Goal: Communication & Community: Answer question/provide support

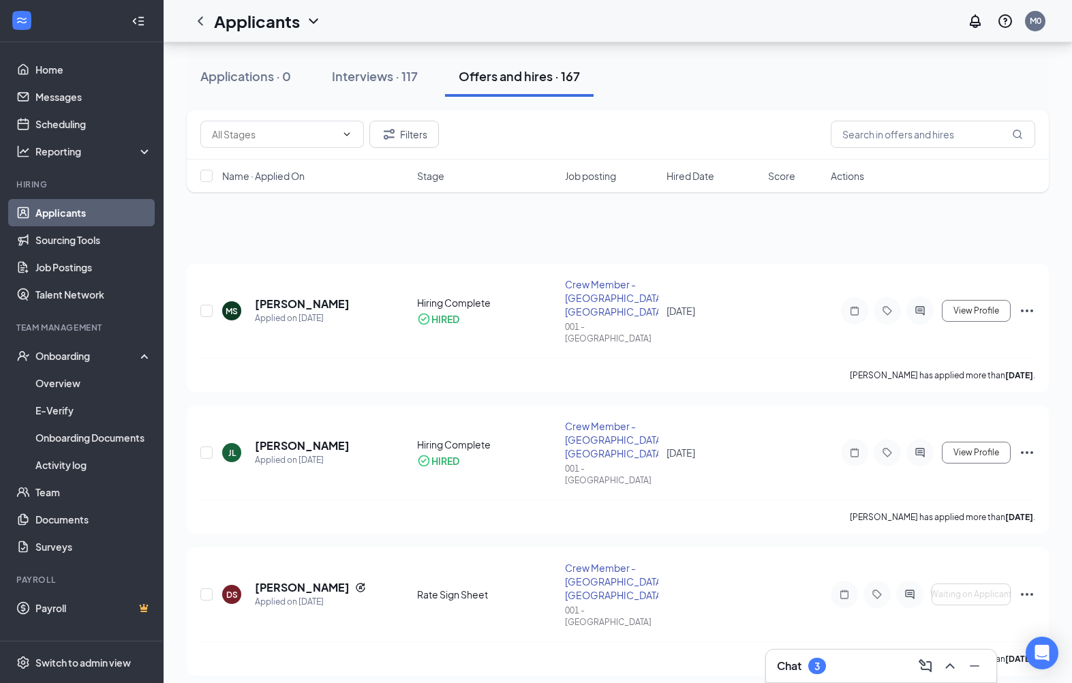
scroll to position [508, 0]
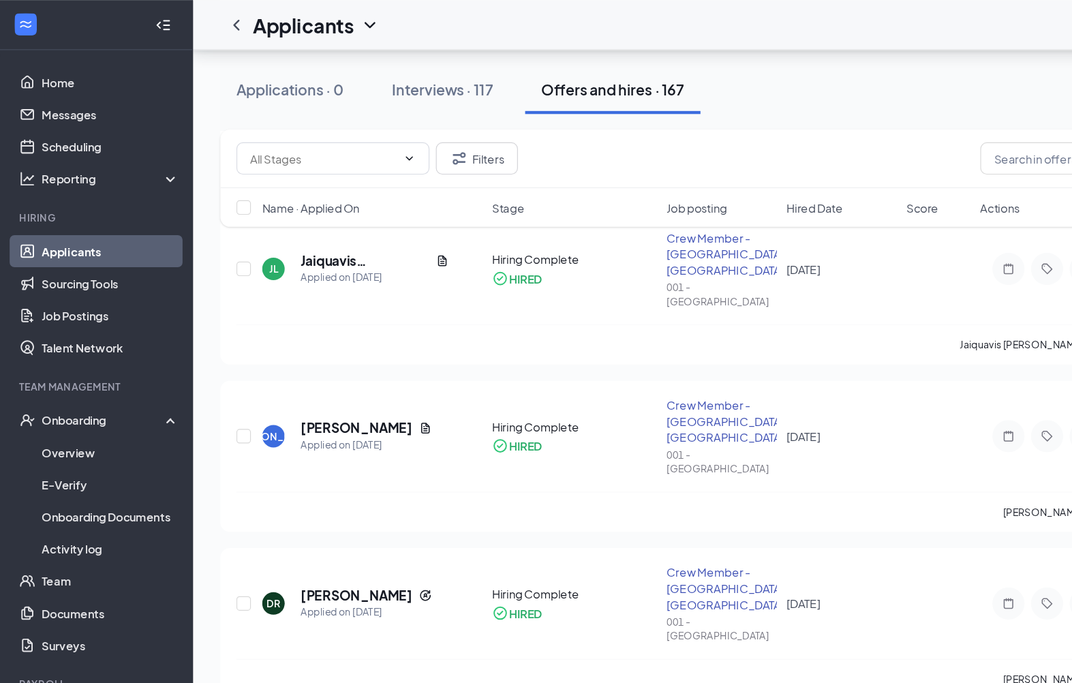
click at [96, 349] on div "Onboarding" at bounding box center [87, 356] width 105 height 14
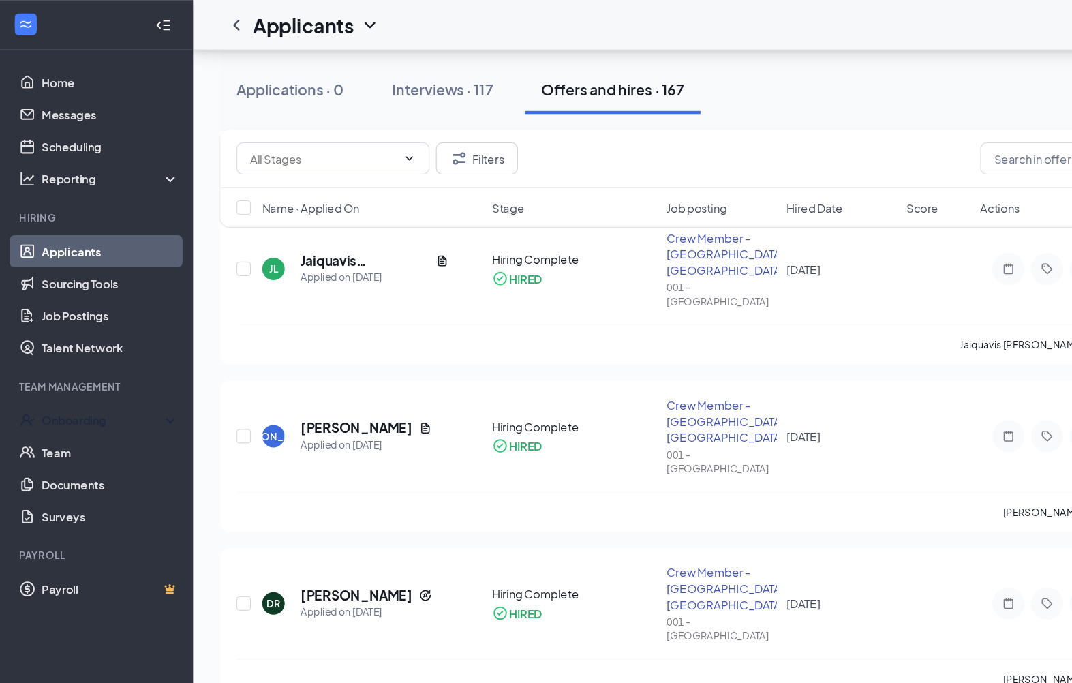
click at [111, 356] on div "Onboarding" at bounding box center [87, 356] width 105 height 14
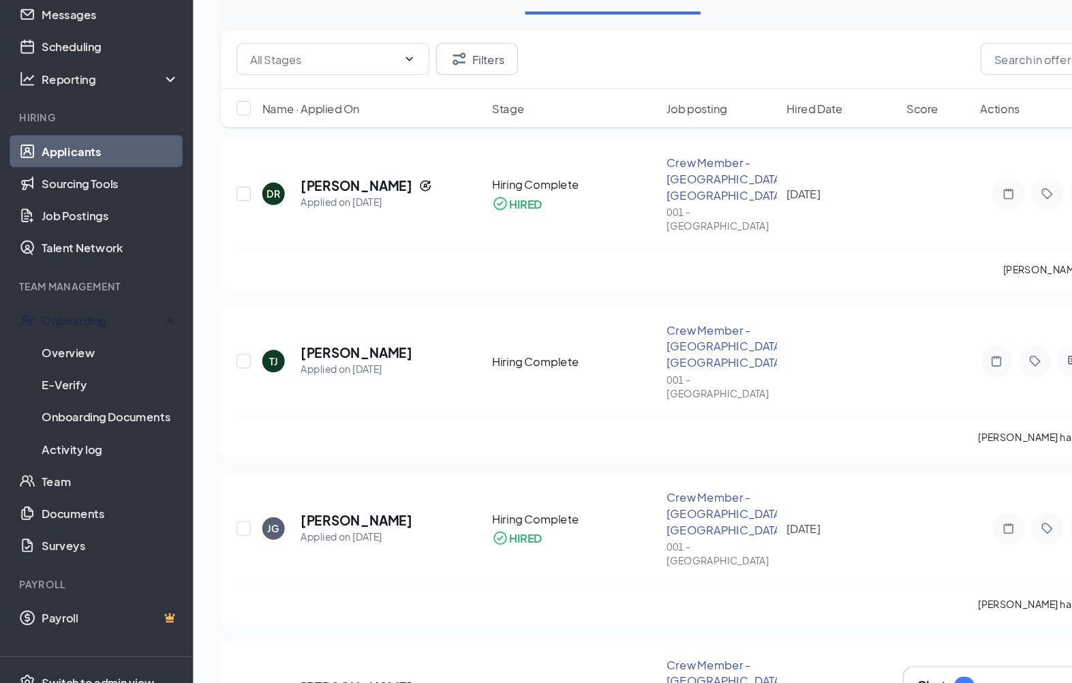
scroll to position [771, 0]
click at [76, 369] on link "Overview" at bounding box center [93, 382] width 117 height 27
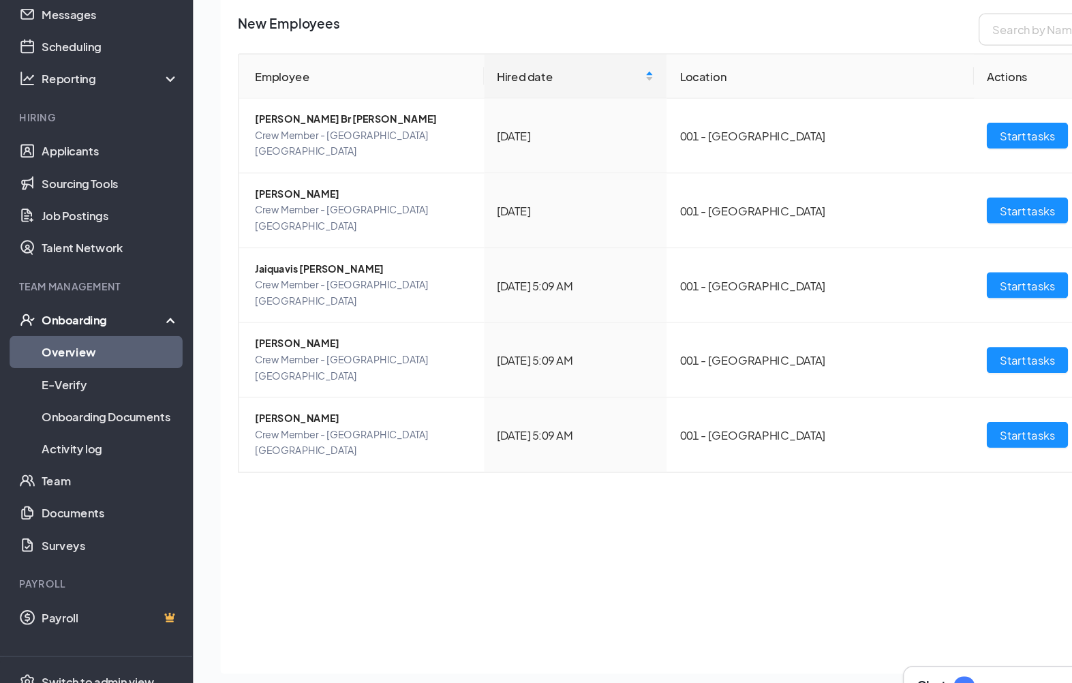
scroll to position [62, 0]
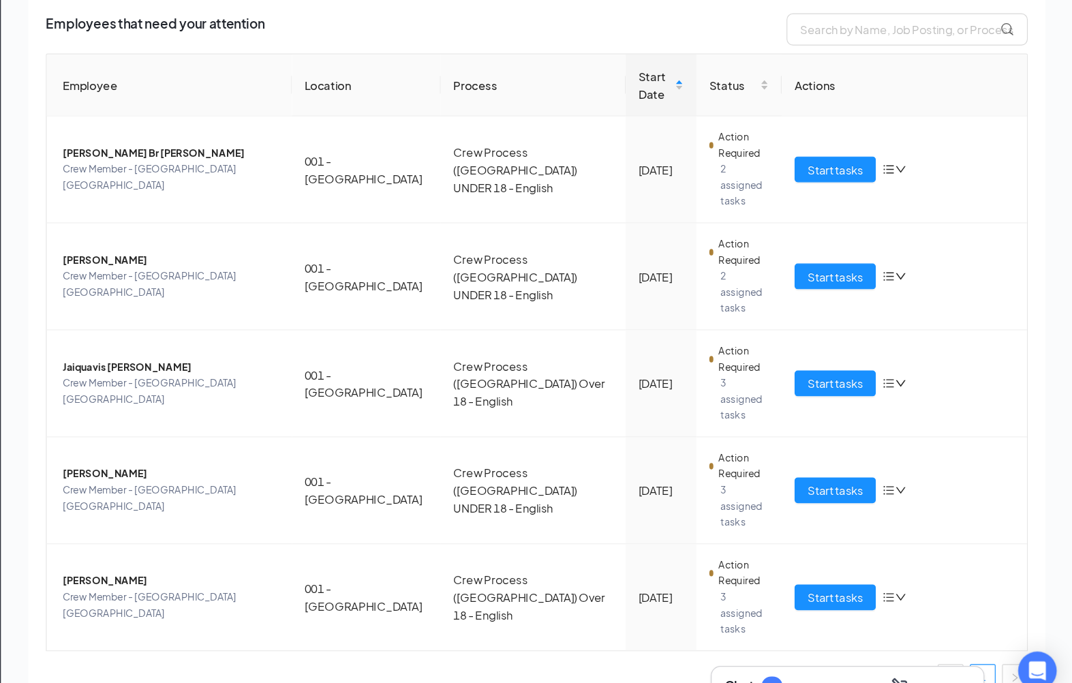
click at [847, 583] on span "Start tasks" at bounding box center [870, 590] width 47 height 15
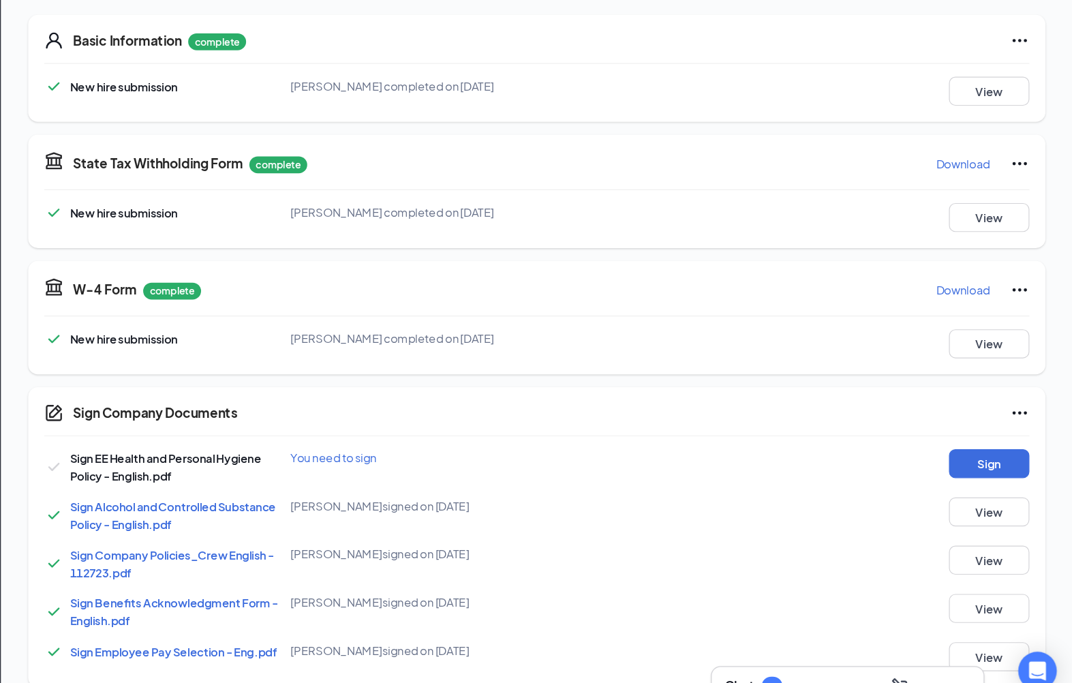
scroll to position [157, 0]
click at [967, 465] on button "Sign" at bounding box center [1001, 477] width 68 height 25
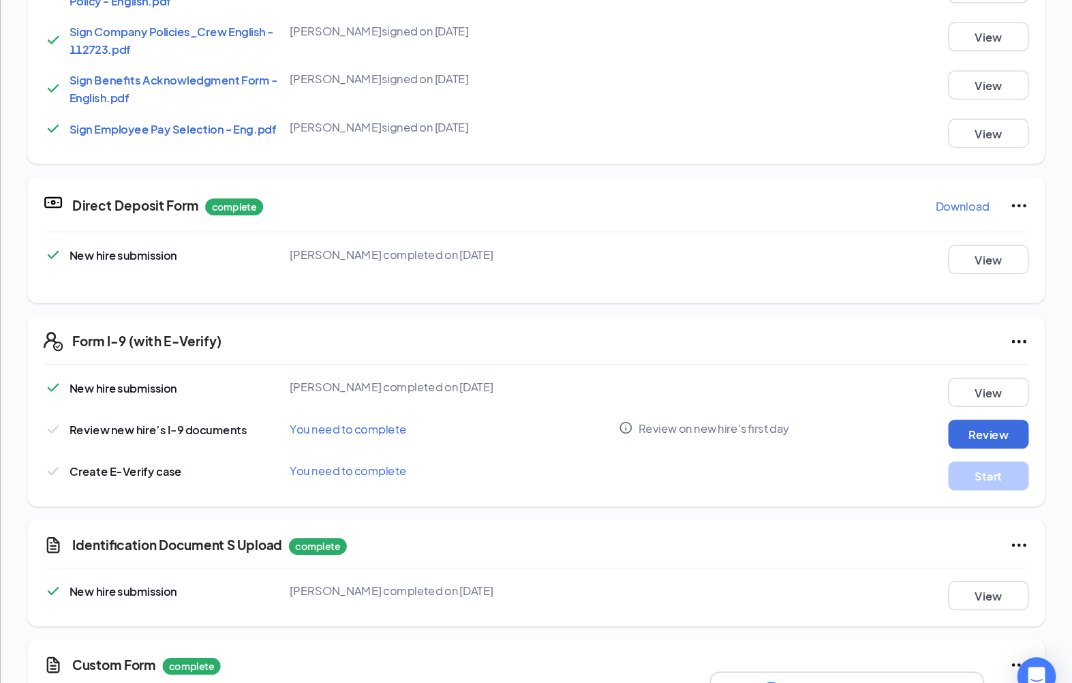
scroll to position [485, 0]
click at [967, 572] on button "View" at bounding box center [1001, 584] width 68 height 25
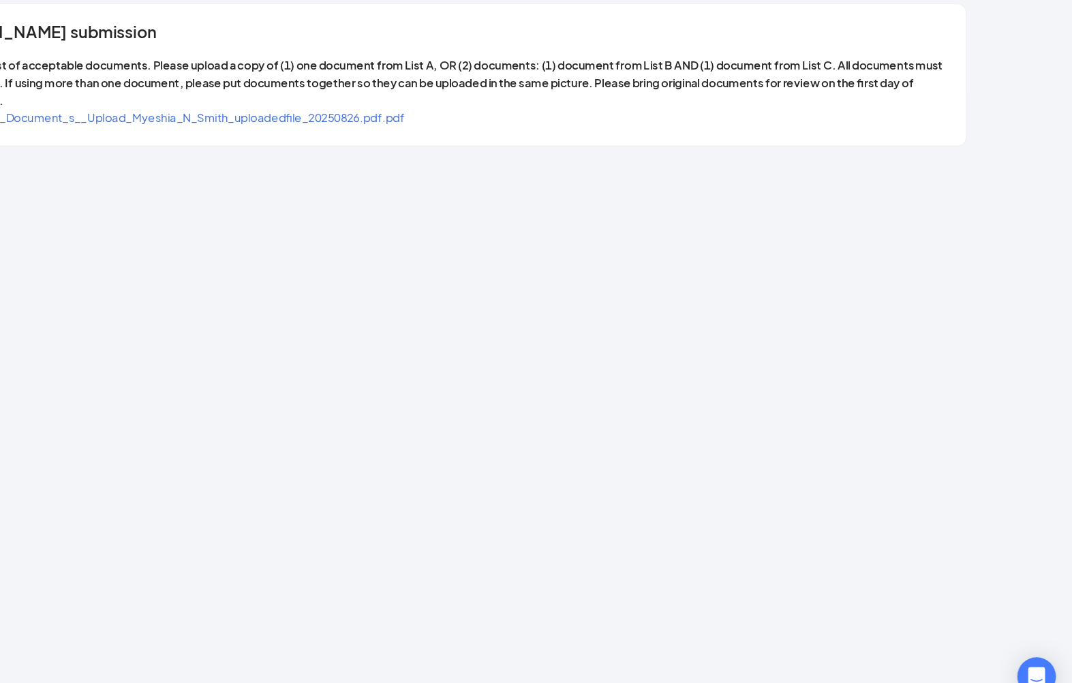
click at [304, 173] on span "Identification_Document_s__Upload_Myeshia_N_Smith_uploadedfile_20250826.pdf.pdf" at bounding box center [305, 179] width 403 height 12
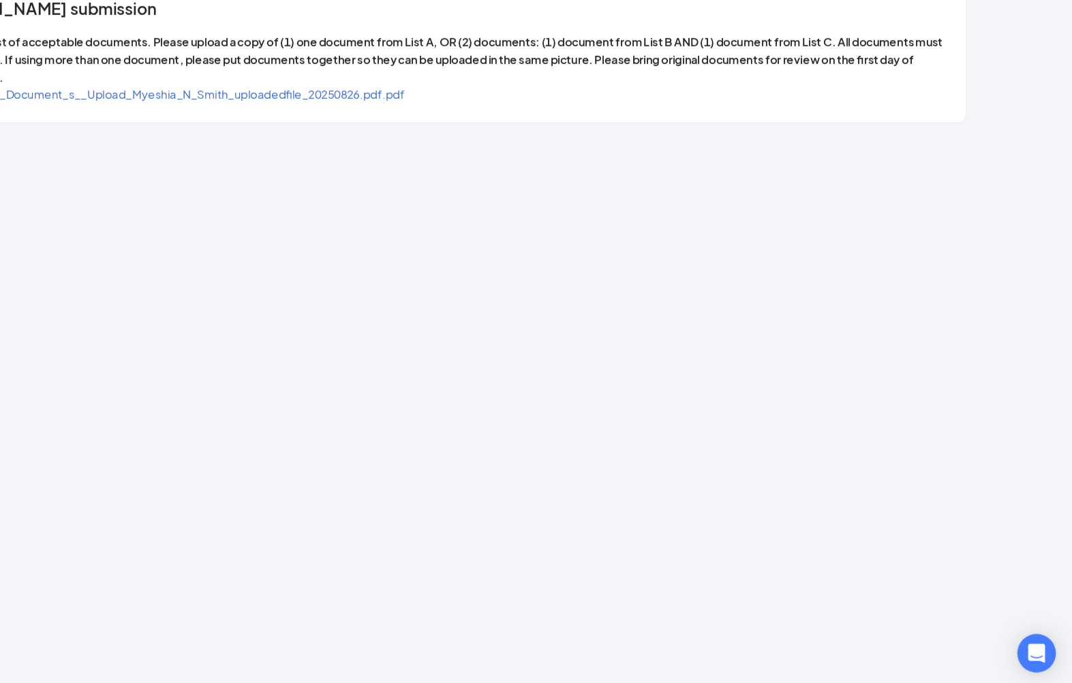
scroll to position [166, 0]
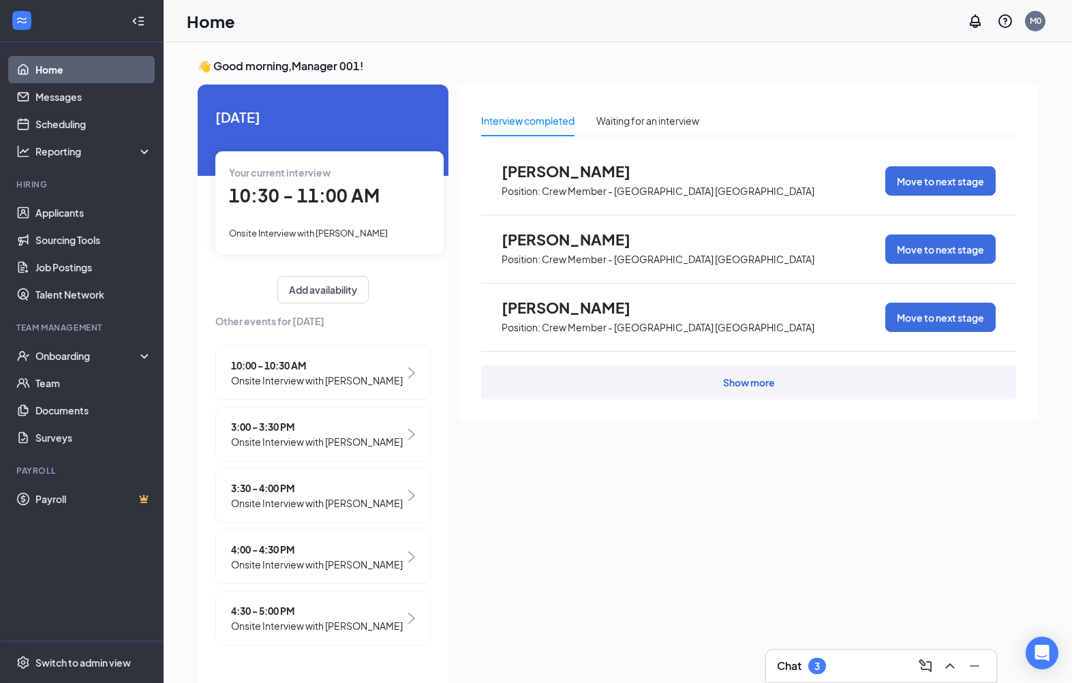
click at [97, 354] on div "Onboarding" at bounding box center [87, 356] width 105 height 14
click at [88, 379] on link "Overview" at bounding box center [93, 382] width 117 height 27
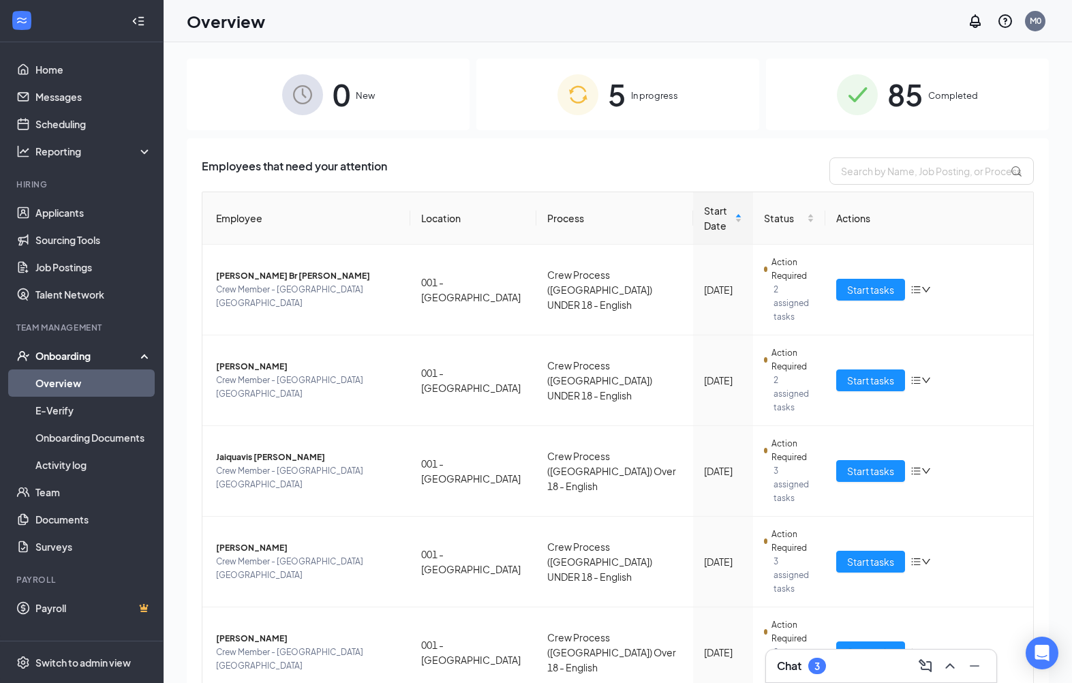
click at [260, 645] on span "Crew Member - [GEOGRAPHIC_DATA] [GEOGRAPHIC_DATA]" at bounding box center [307, 658] width 183 height 27
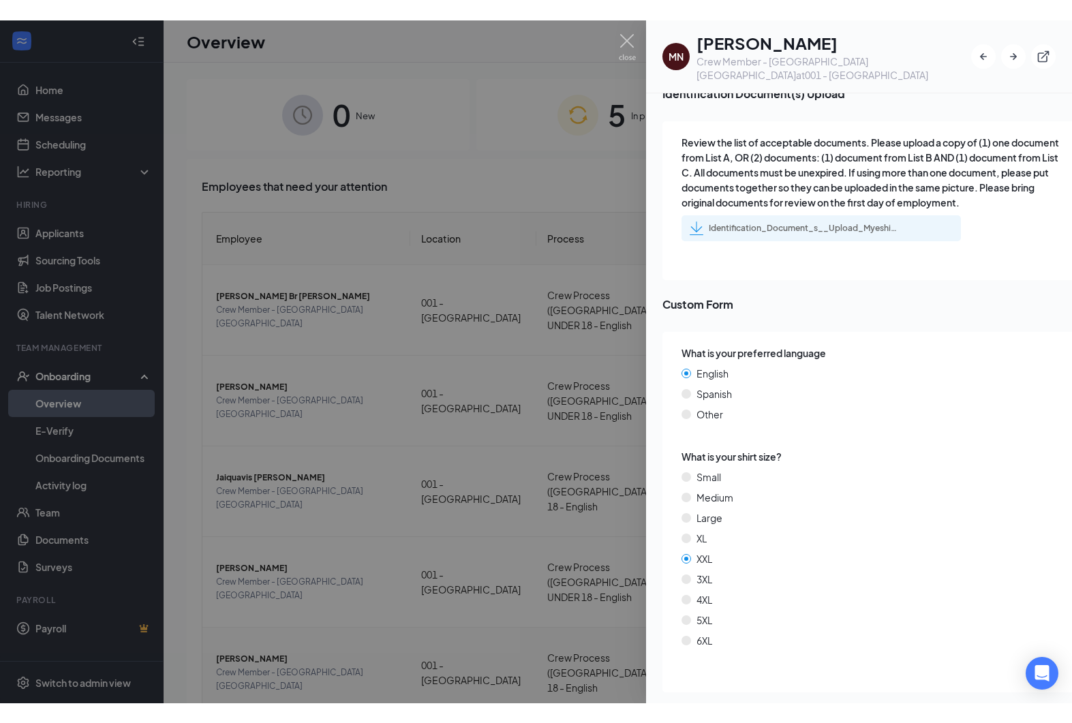
scroll to position [1939, 0]
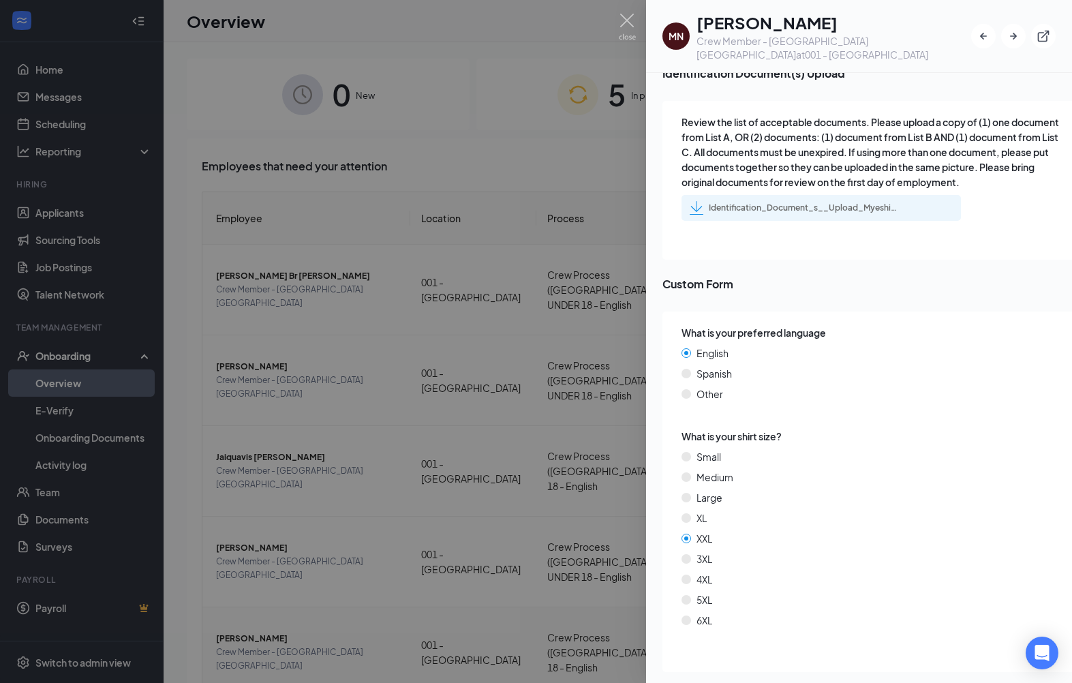
click at [547, 48] on div at bounding box center [536, 341] width 1072 height 683
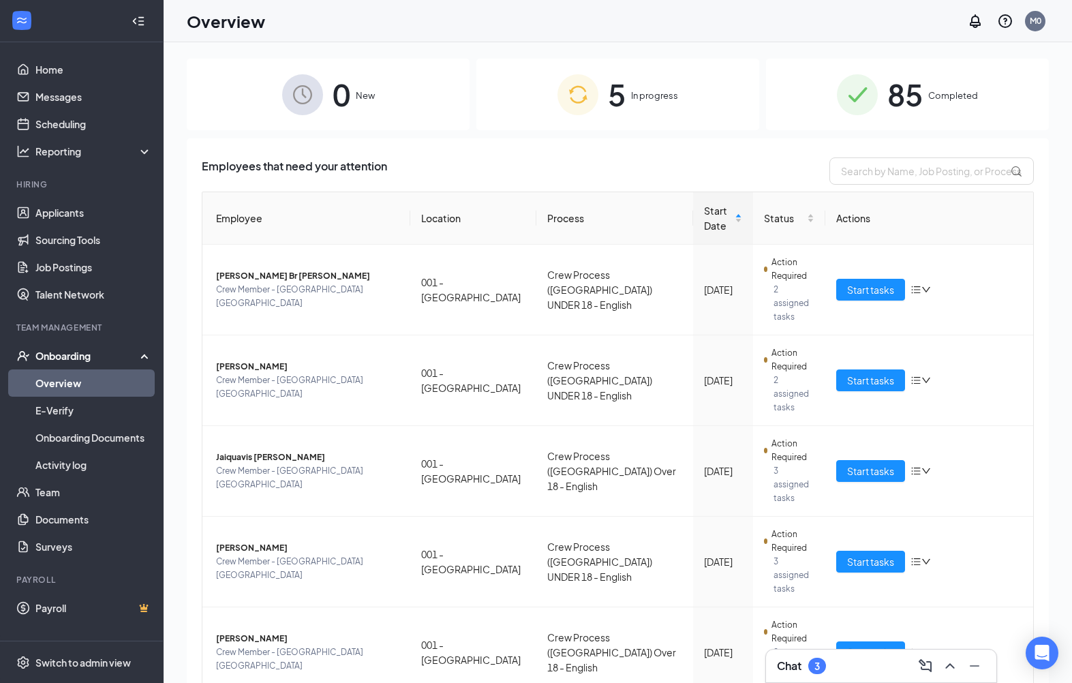
click at [890, 463] on span "Start tasks" at bounding box center [870, 470] width 47 height 15
click at [884, 554] on span "Start tasks" at bounding box center [870, 561] width 47 height 15
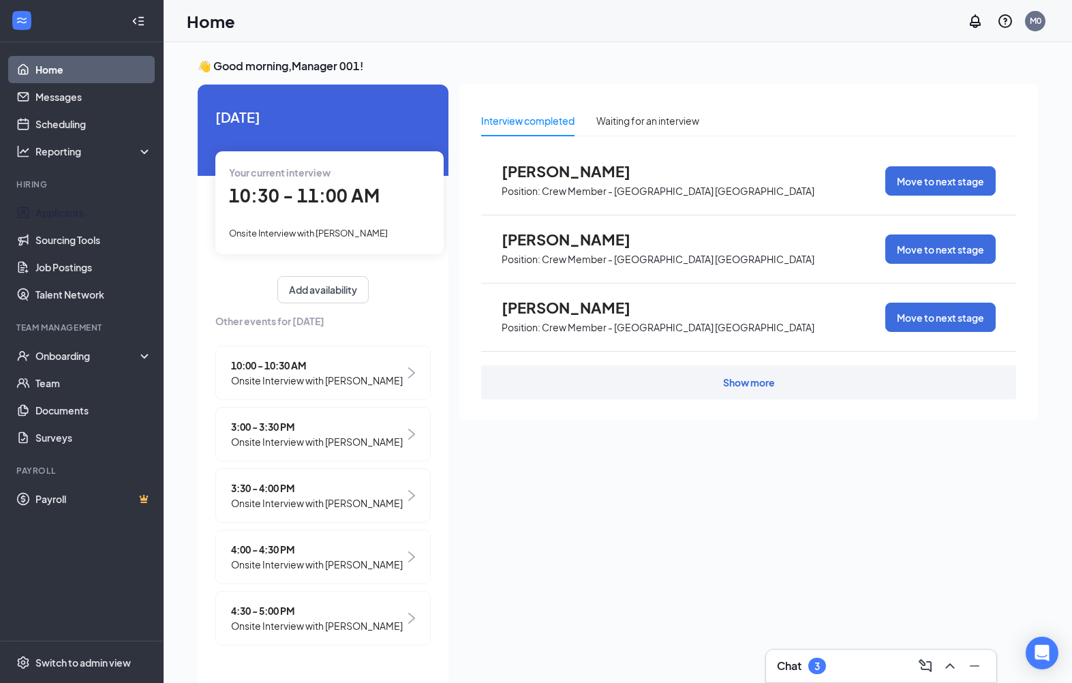
click at [89, 208] on link "Applicants" at bounding box center [93, 212] width 117 height 27
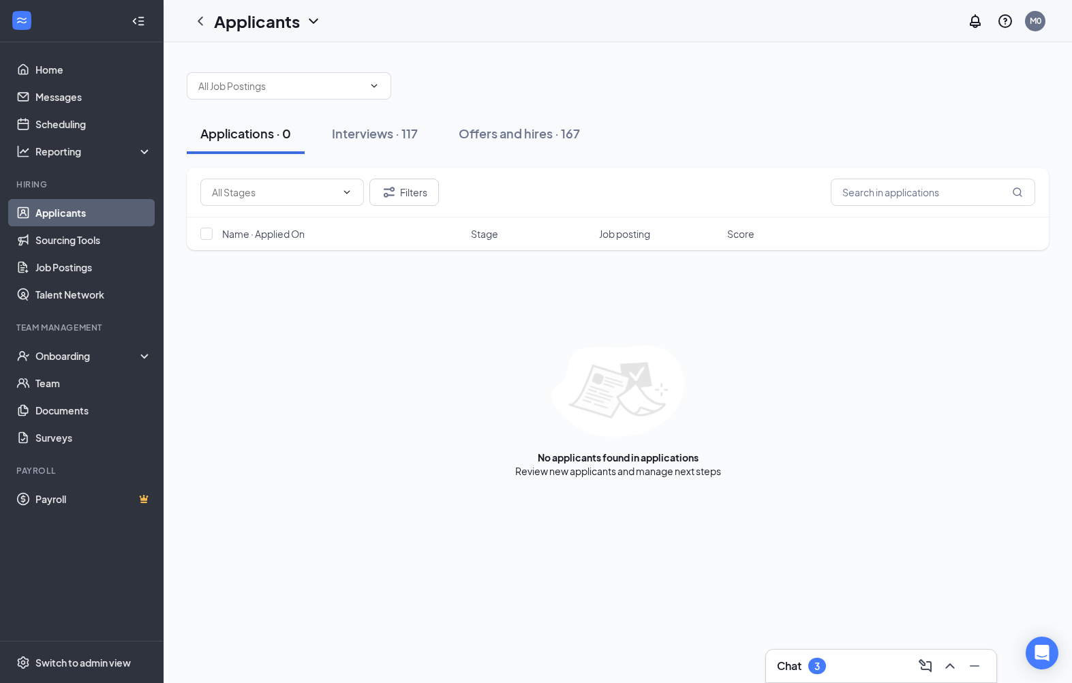
click at [534, 144] on button "Offers and hires · 167" at bounding box center [519, 133] width 149 height 41
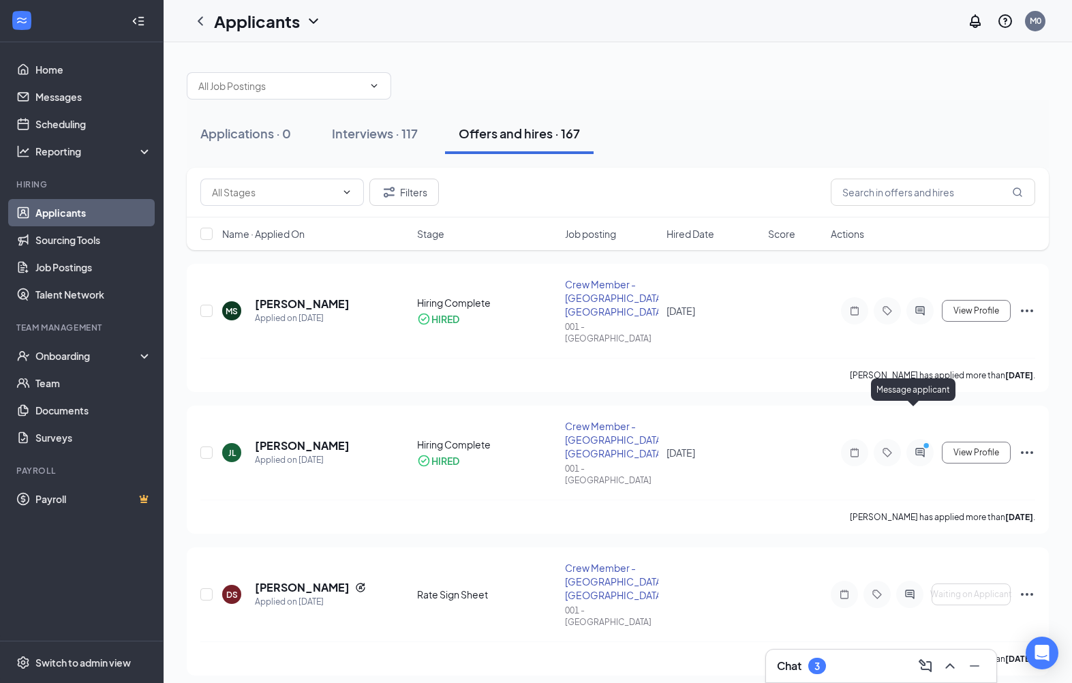
click at [923, 442] on icon "PrimaryDot" at bounding box center [928, 447] width 16 height 11
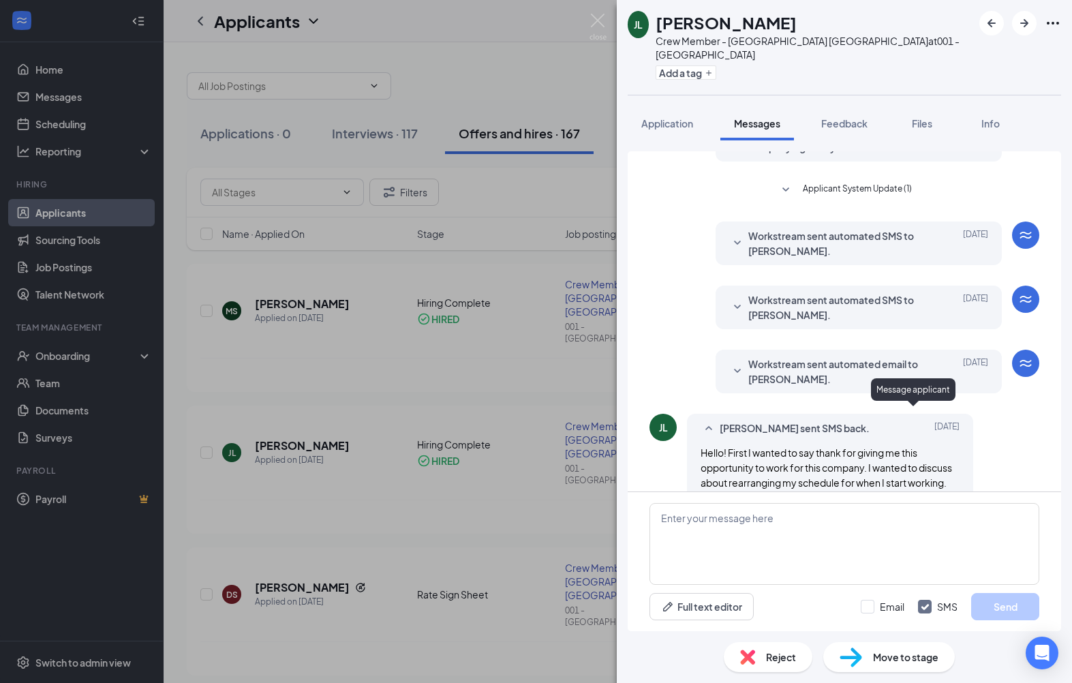
scroll to position [389, 0]
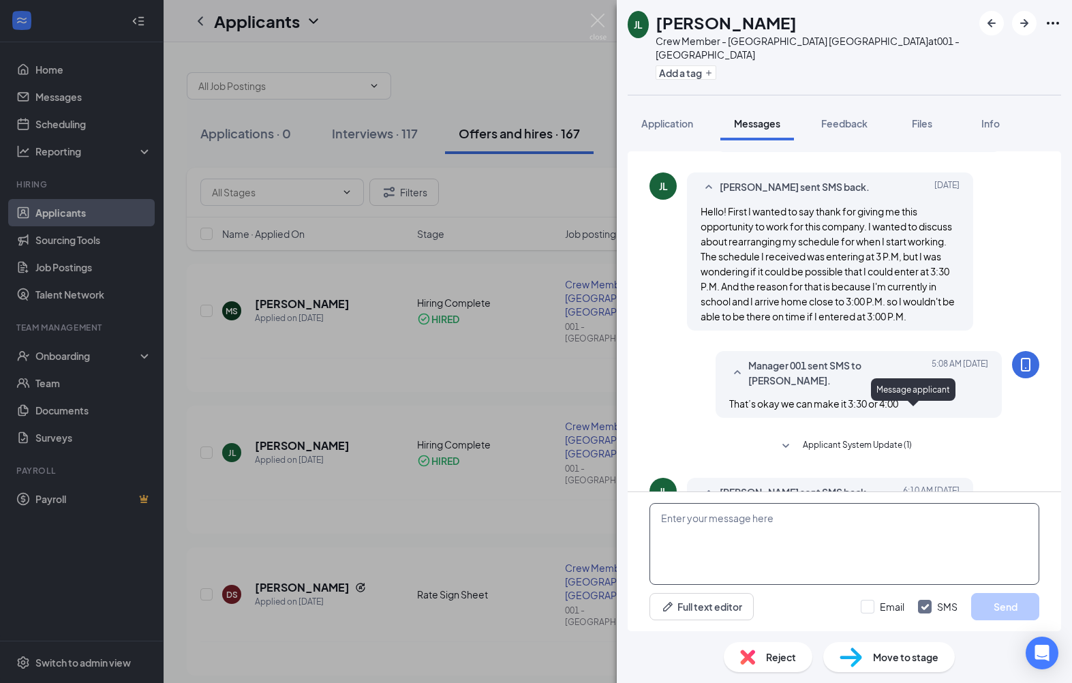
click at [747, 547] on textarea at bounding box center [844, 544] width 390 height 82
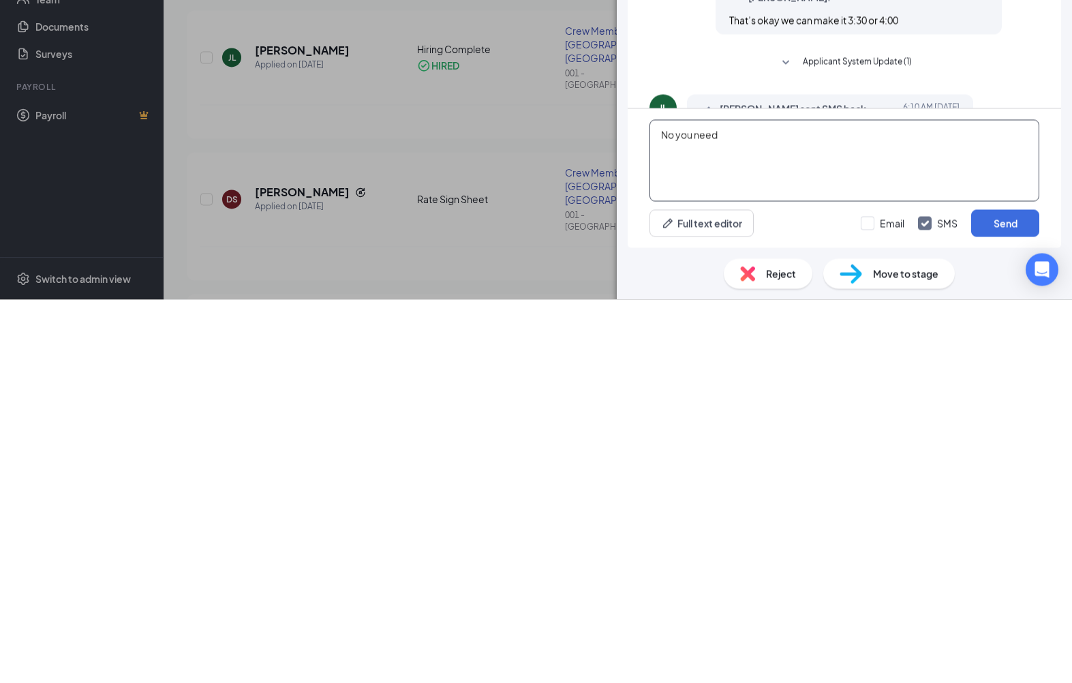
click at [758, 503] on textarea "No you need" at bounding box center [844, 544] width 390 height 82
type textarea "N"
click at [331, 241] on div "[PERSON_NAME] [PERSON_NAME] Crew Member - [GEOGRAPHIC_DATA] [GEOGRAPHIC_DATA] a…" at bounding box center [536, 341] width 1072 height 683
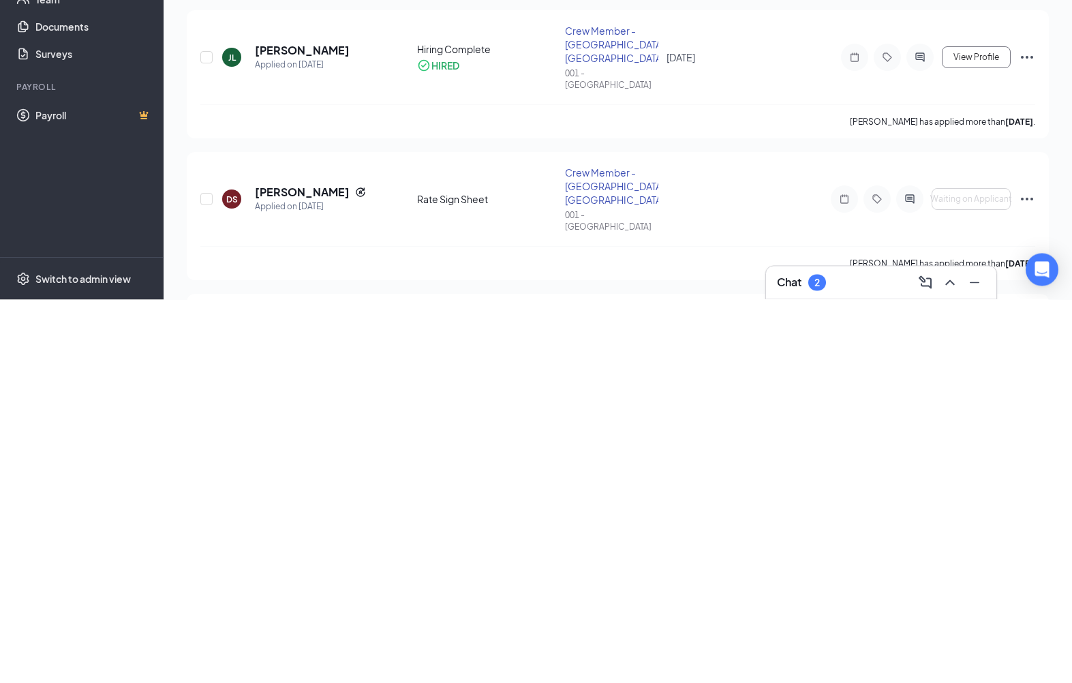
scroll to position [395, 0]
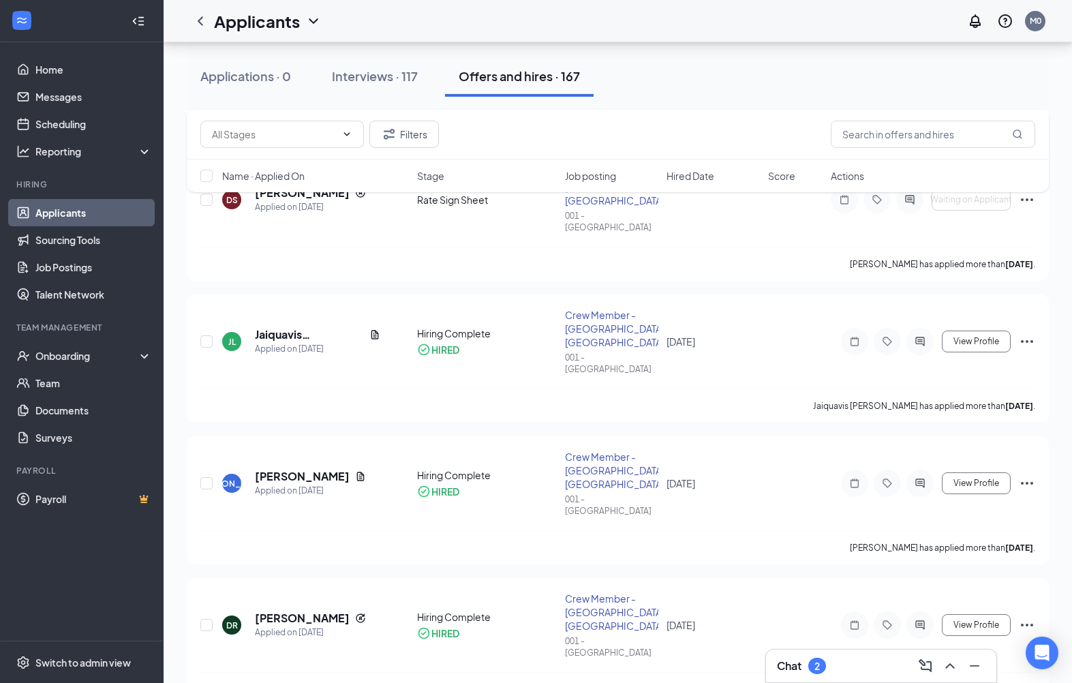
click at [916, 470] on div at bounding box center [919, 483] width 27 height 27
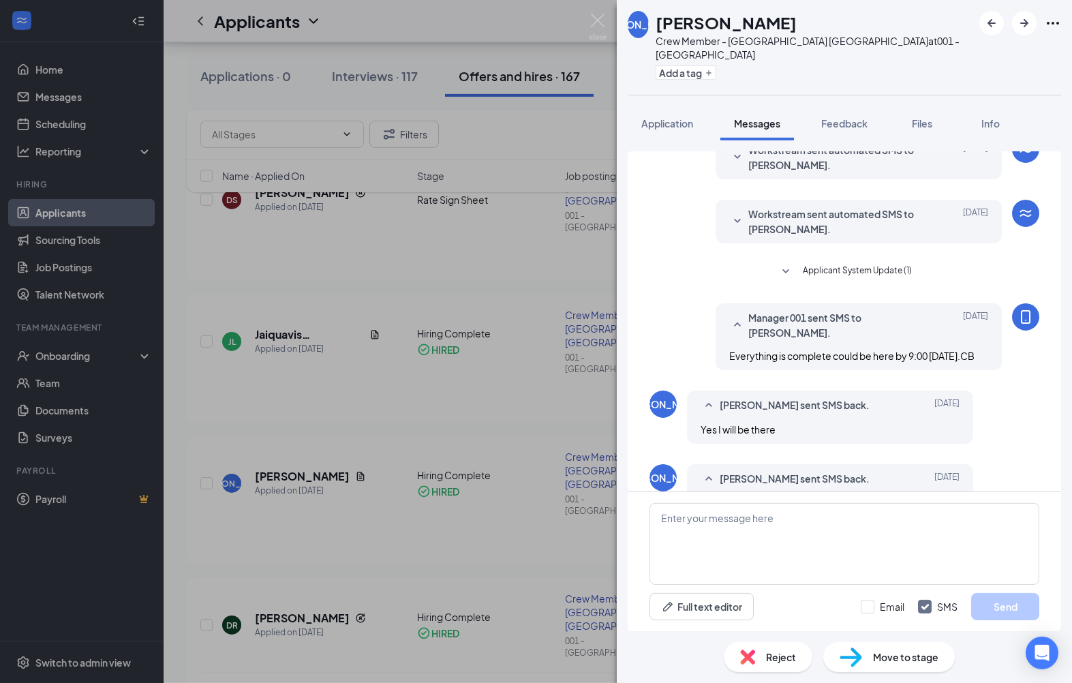
scroll to position [299, 0]
click at [677, 207] on div "Load earlier interactions (about 22 more) Workstream sent automated SMS to [PER…" at bounding box center [844, 190] width 390 height 677
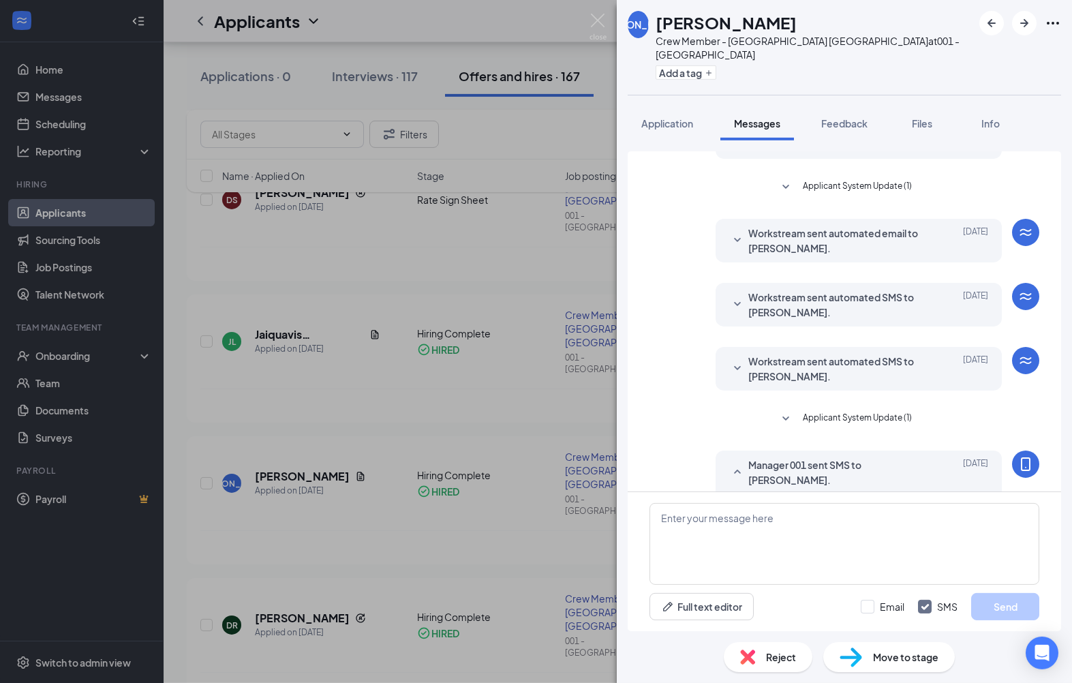
scroll to position [-1, 0]
click at [313, 235] on div "[PERSON_NAME] Crew Member - Selma [GEOGRAPHIC_DATA] at 001 - Selma Add a tag Ap…" at bounding box center [536, 341] width 1072 height 683
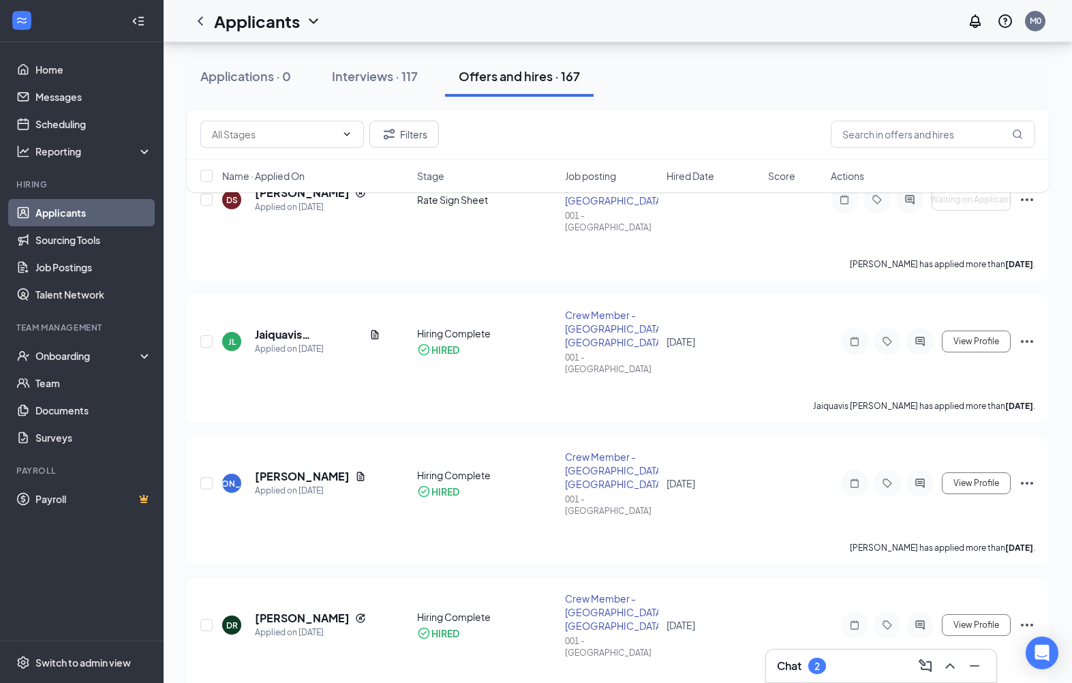
click at [923, 328] on div at bounding box center [919, 341] width 27 height 27
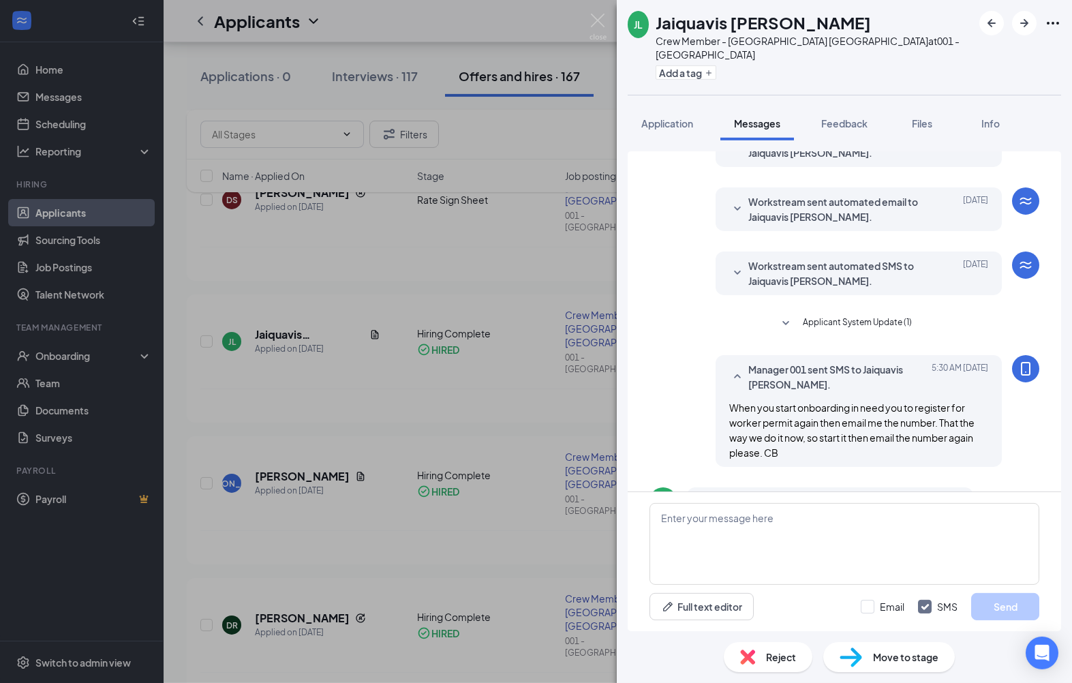
scroll to position [40, 0]
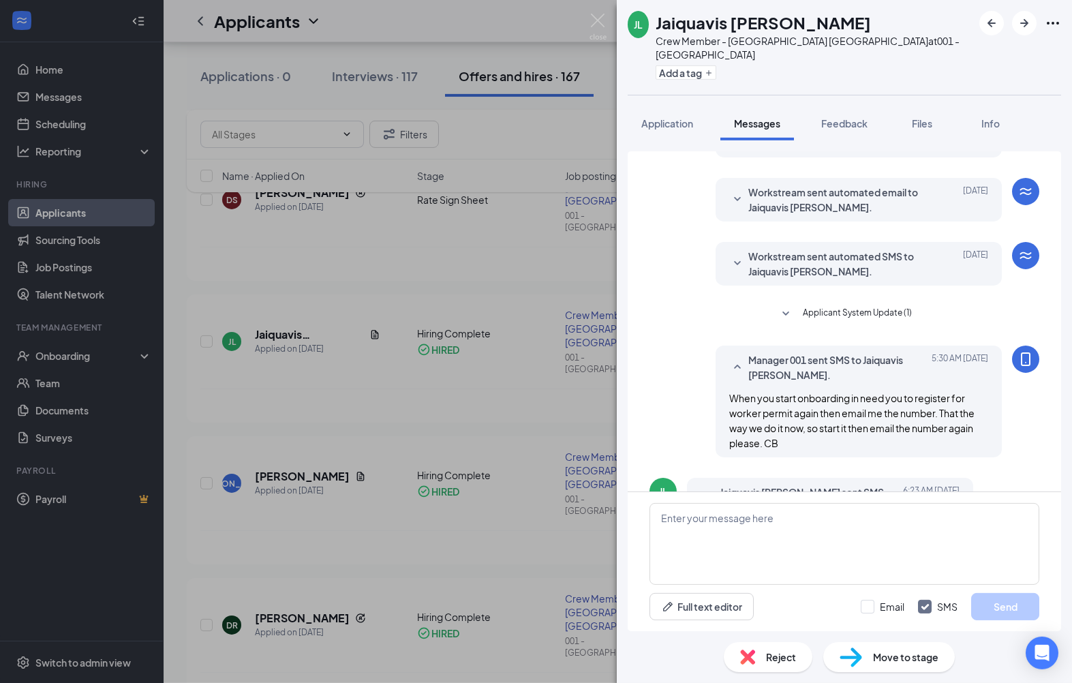
click at [679, 106] on button "Application" at bounding box center [667, 123] width 79 height 34
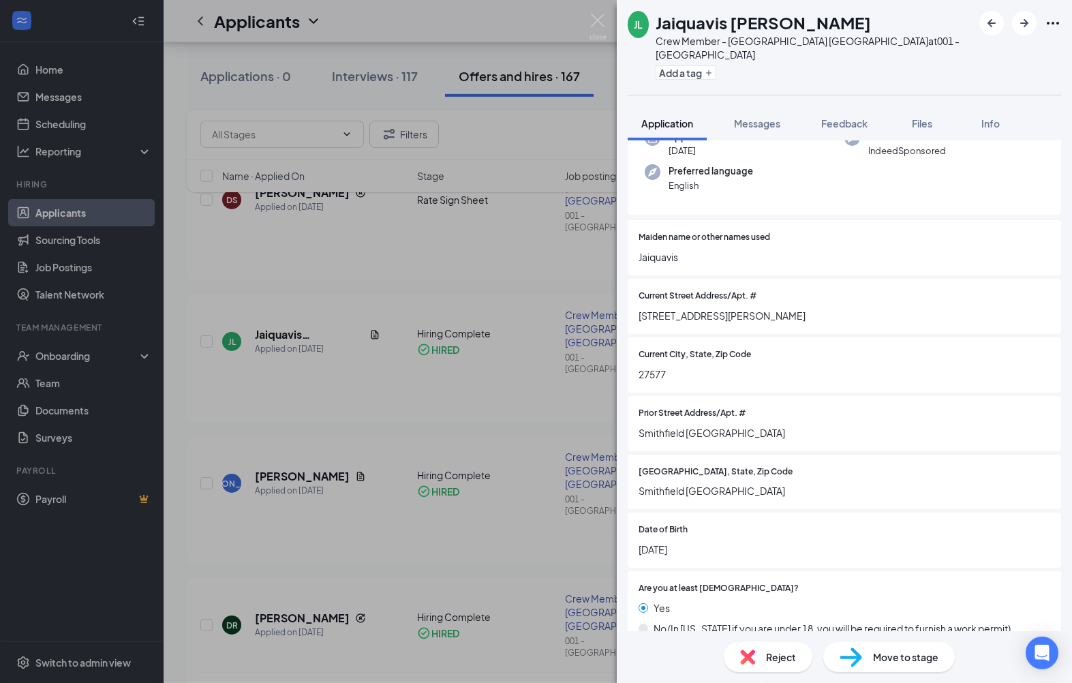
scroll to position [162, 0]
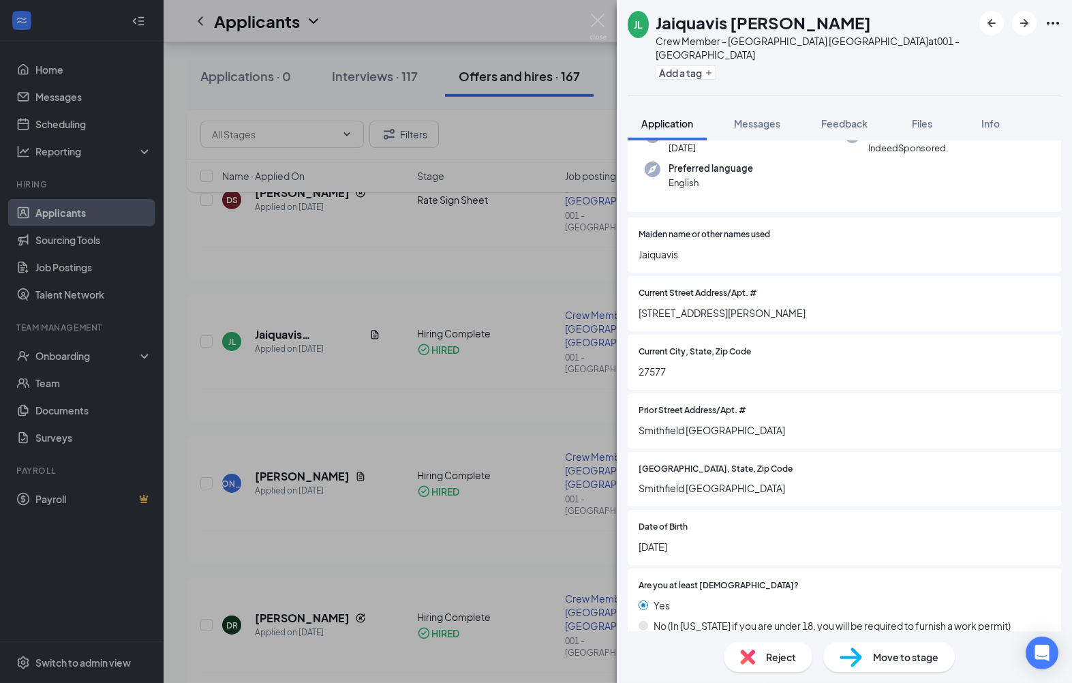
click at [219, 187] on div "JL Jaiquavis [PERSON_NAME] Crew Member - [GEOGRAPHIC_DATA] [GEOGRAPHIC_DATA] at…" at bounding box center [536, 341] width 1072 height 683
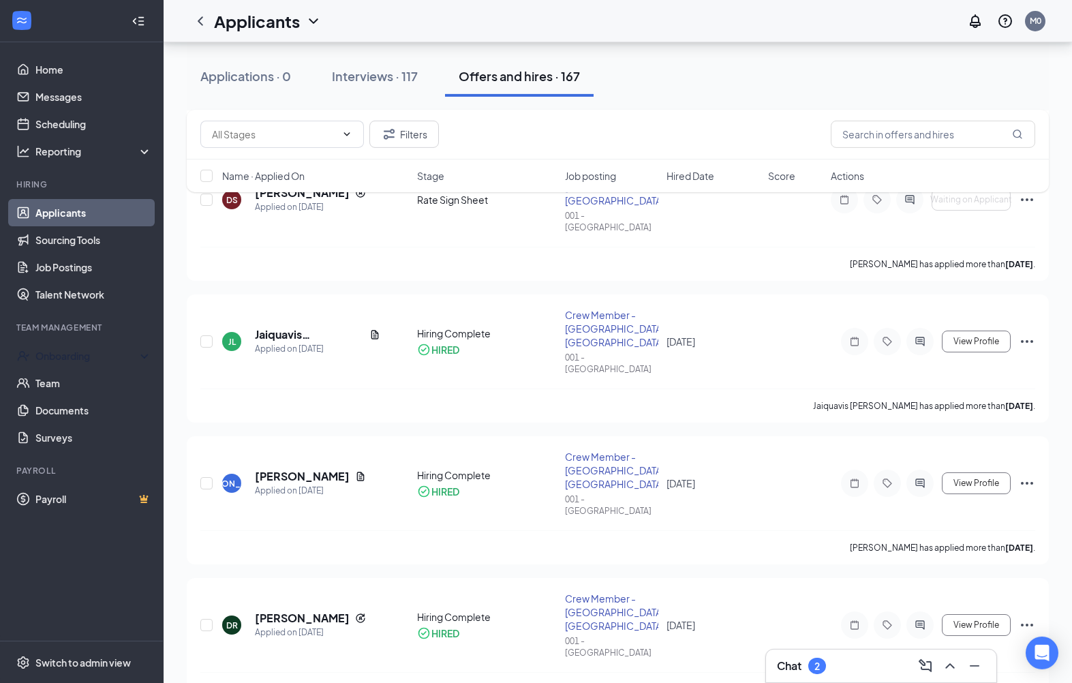
click at [101, 361] on div "Onboarding" at bounding box center [87, 356] width 105 height 14
click at [78, 383] on link "Overview" at bounding box center [92, 385] width 119 height 27
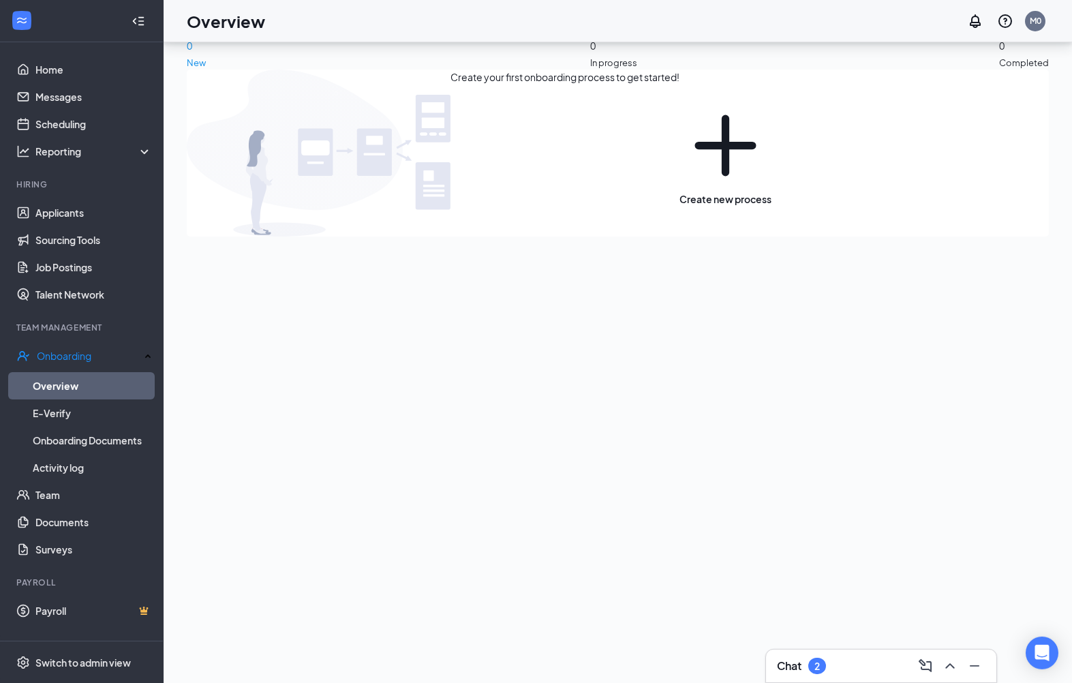
scroll to position [39, 0]
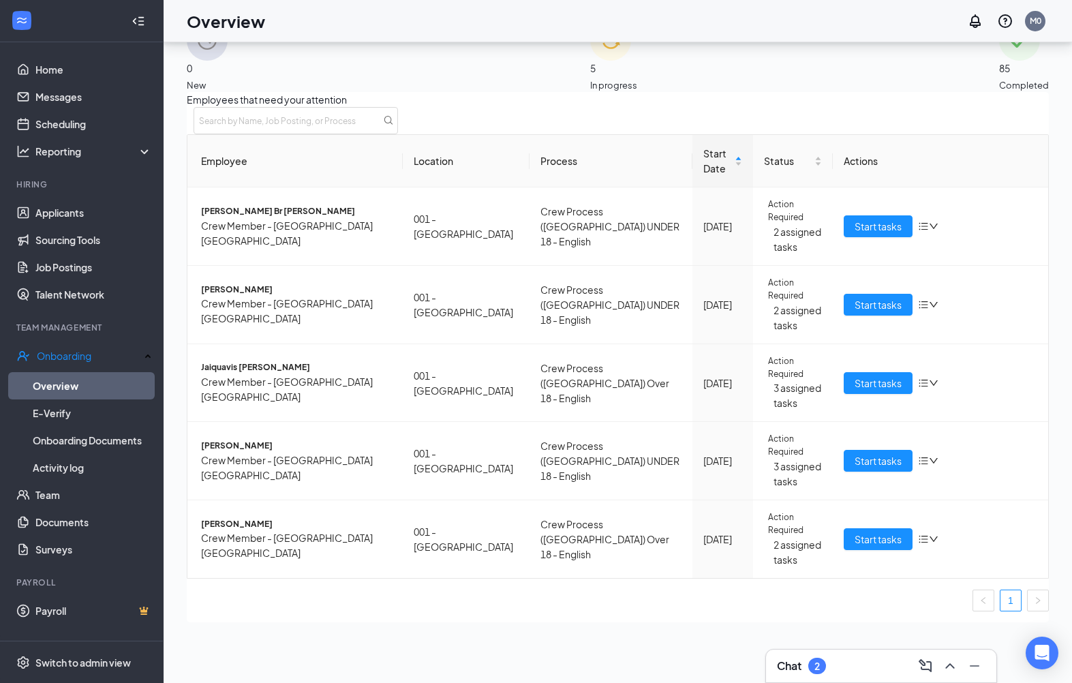
click at [882, 390] on span "Start tasks" at bounding box center [878, 382] width 47 height 15
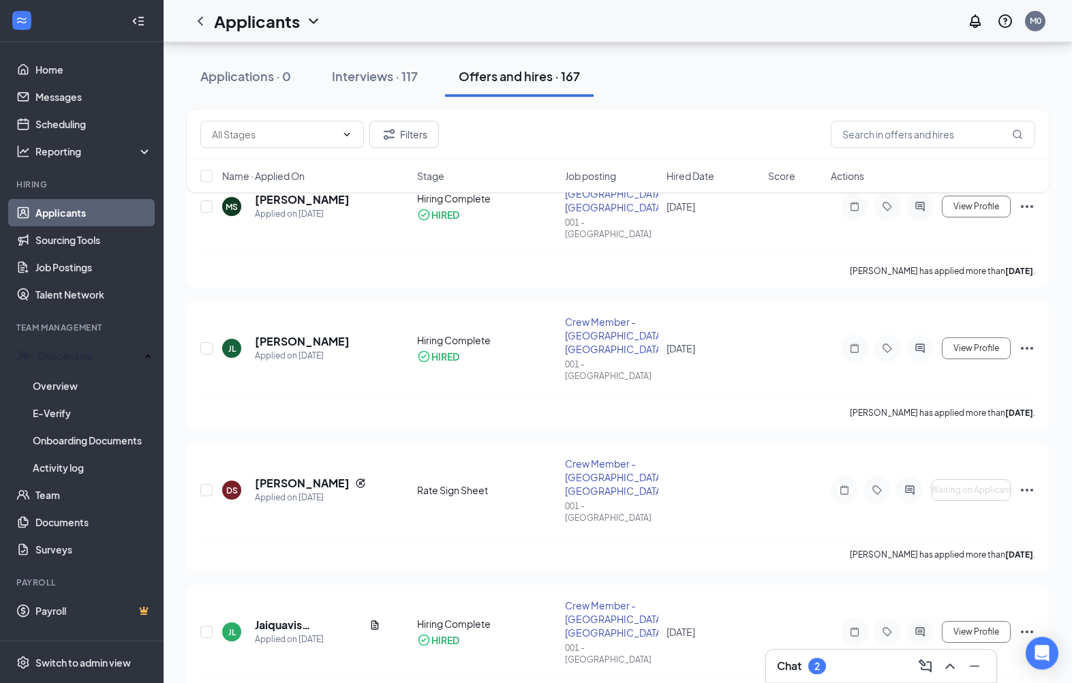
scroll to position [115, 0]
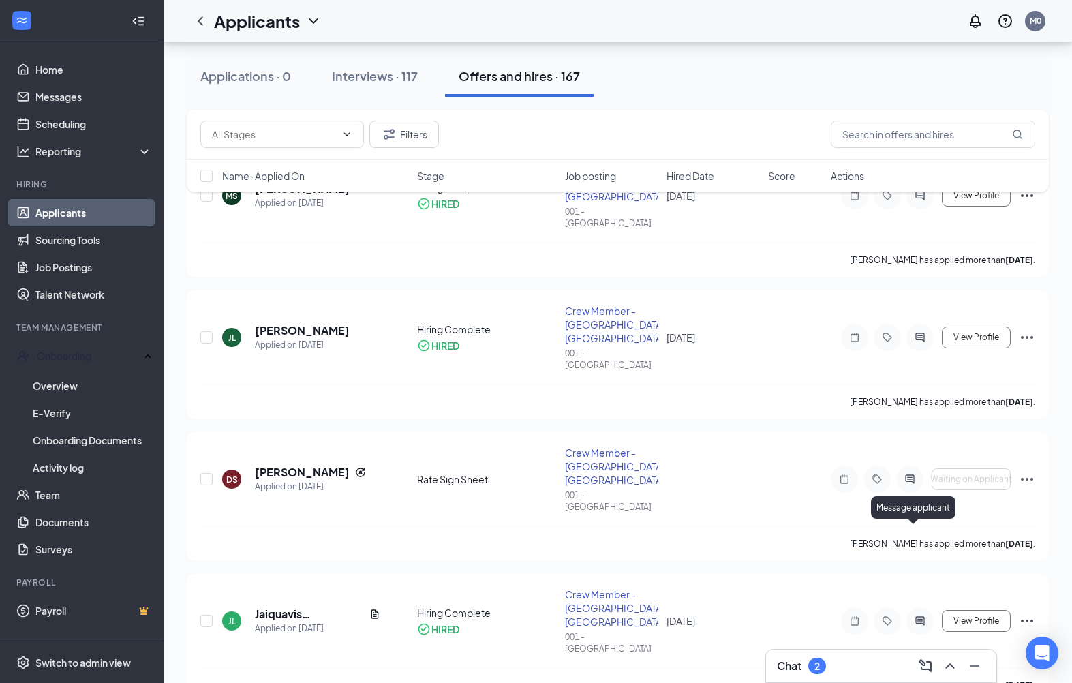
click at [917, 616] on icon "ActiveChat" at bounding box center [919, 620] width 9 height 9
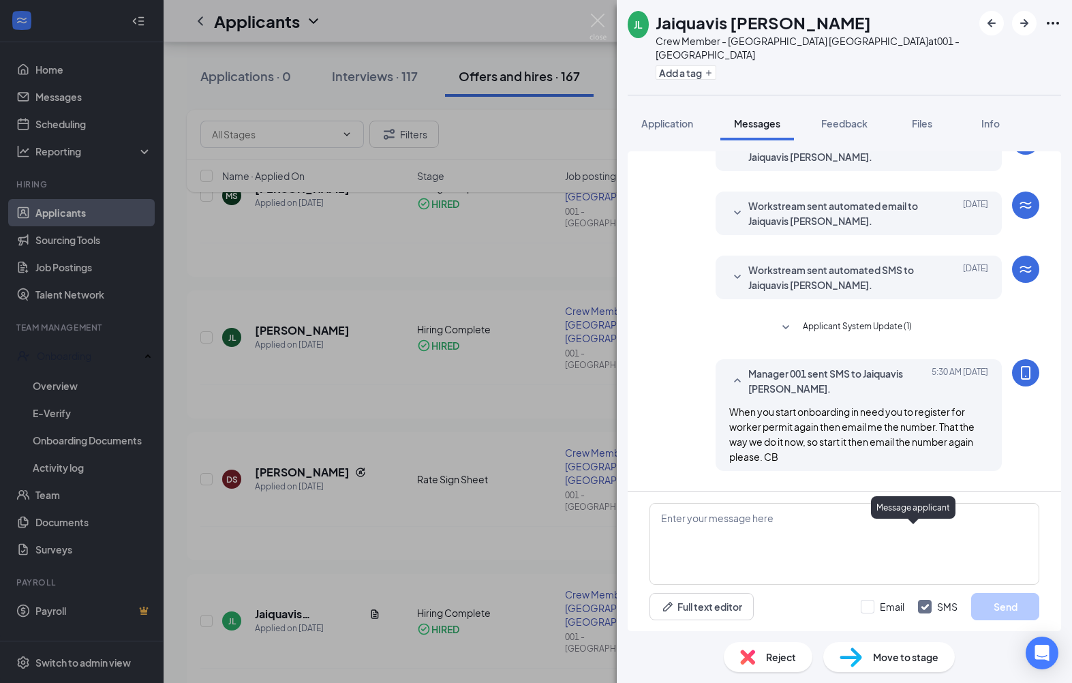
scroll to position [320, 0]
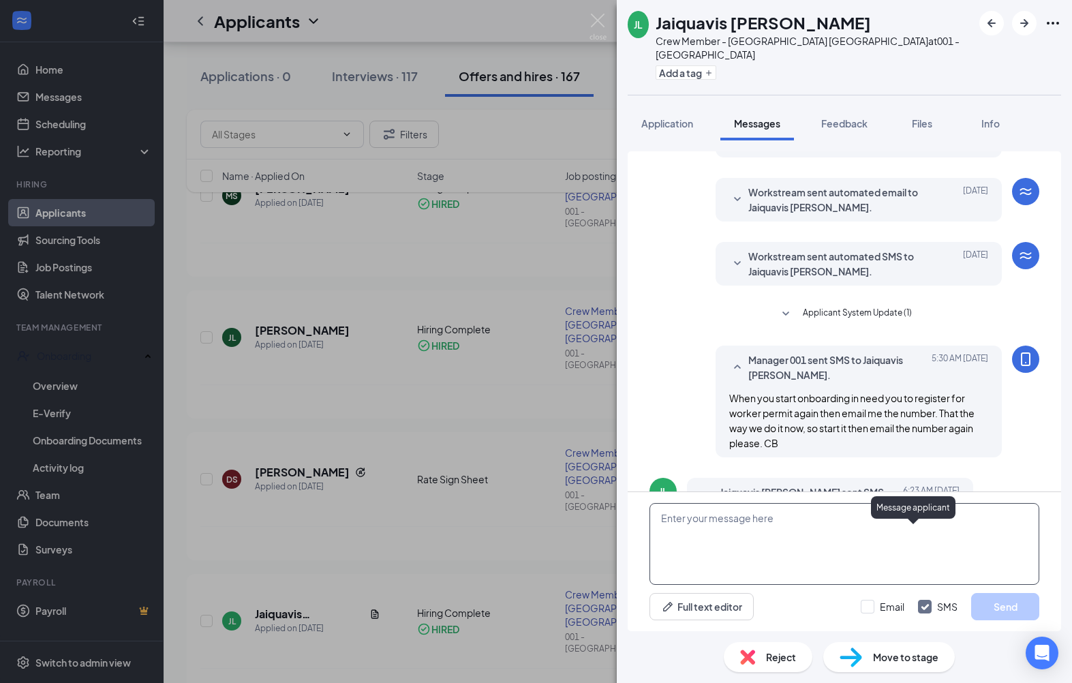
click at [722, 576] on textarea at bounding box center [844, 544] width 390 height 82
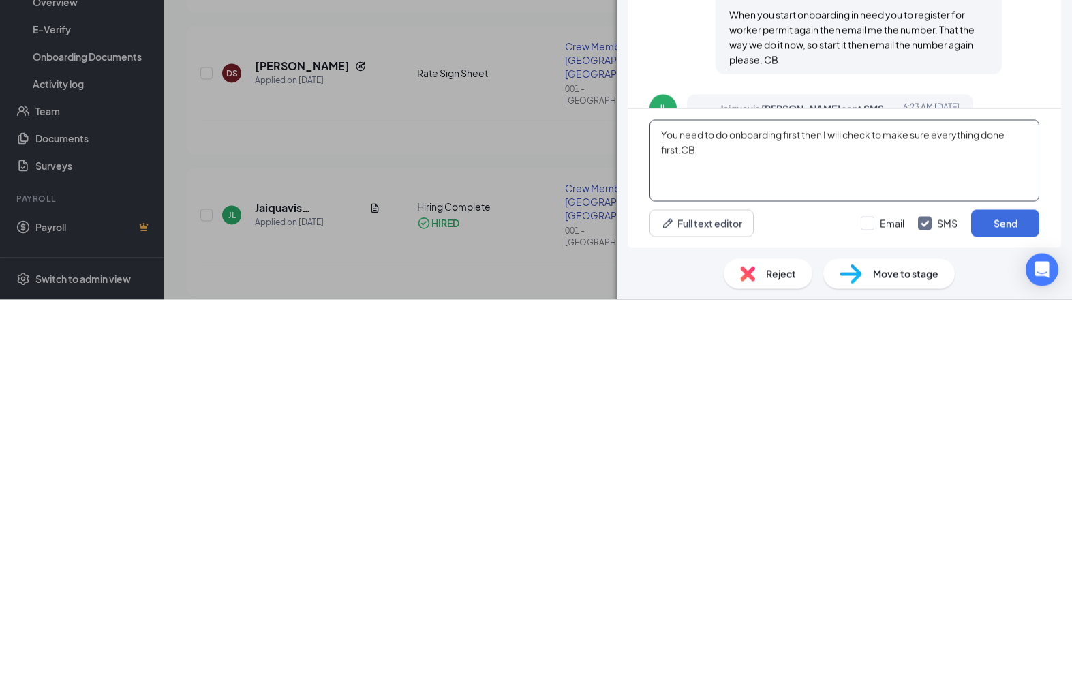
type textarea "You need to do onboarding first then I will check to make sure everything done …"
click at [1007, 593] on button "Send" at bounding box center [1005, 606] width 68 height 27
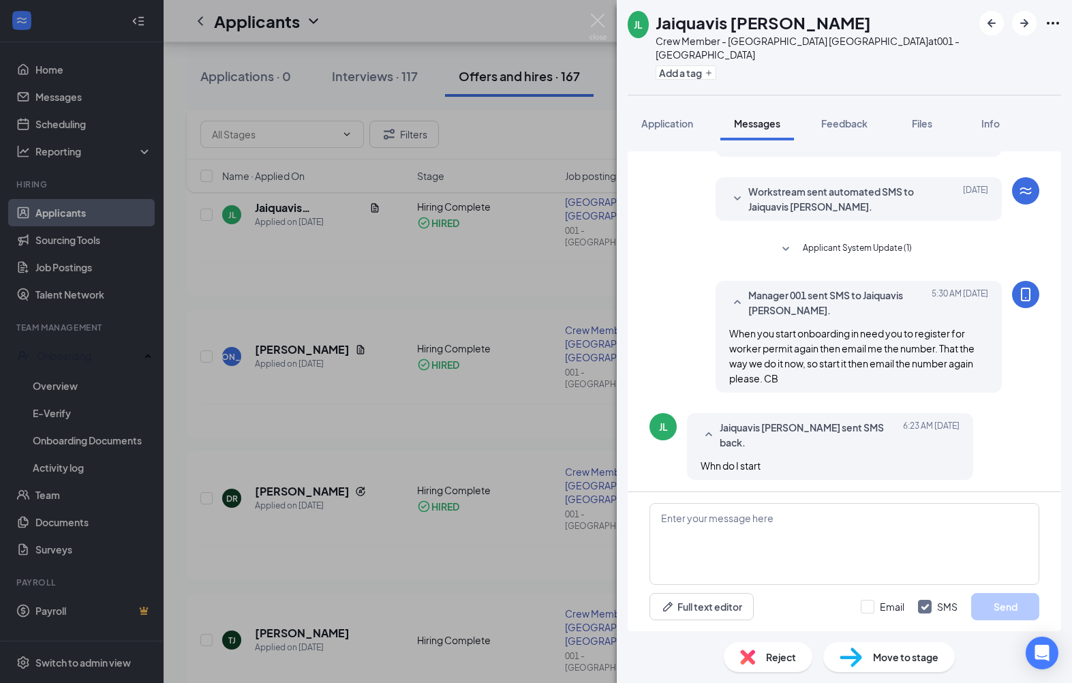
scroll to position [422, 0]
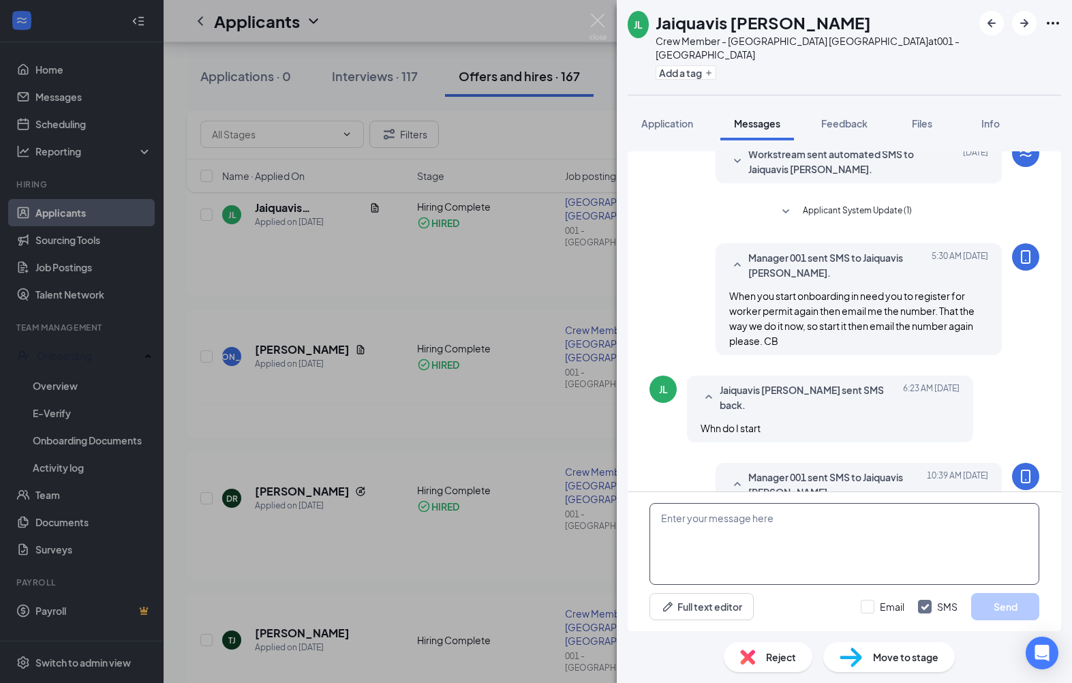
click at [735, 580] on textarea at bounding box center [844, 544] width 390 height 82
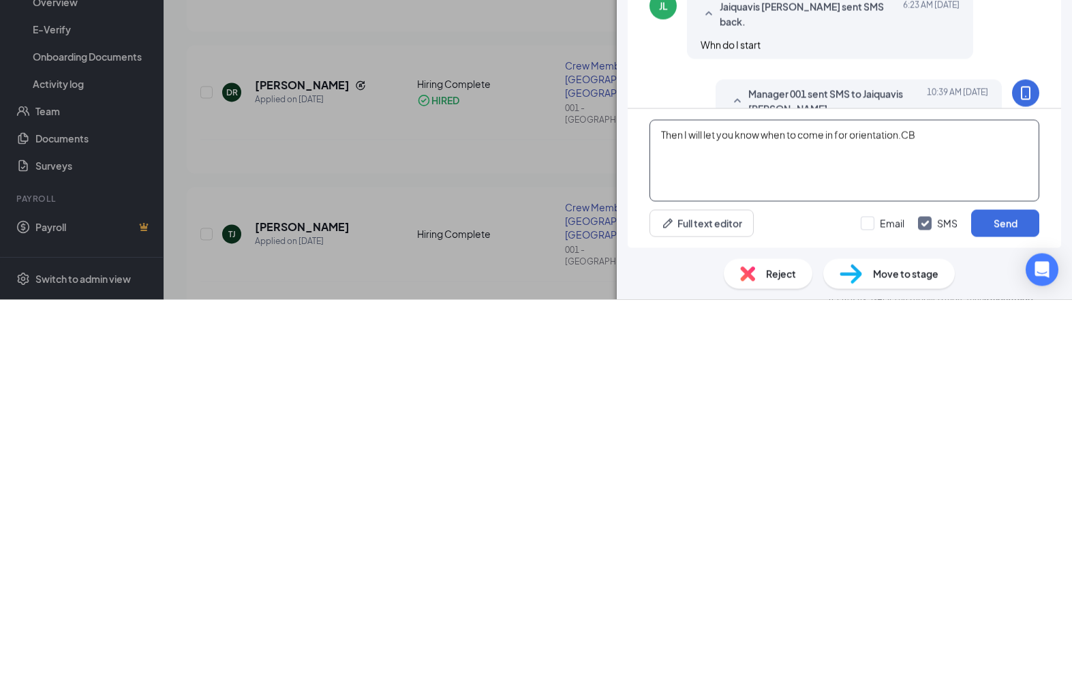
type textarea "Then I will let you know when to come in for orientation.CB"
click at [1007, 593] on button "Send" at bounding box center [1005, 606] width 68 height 27
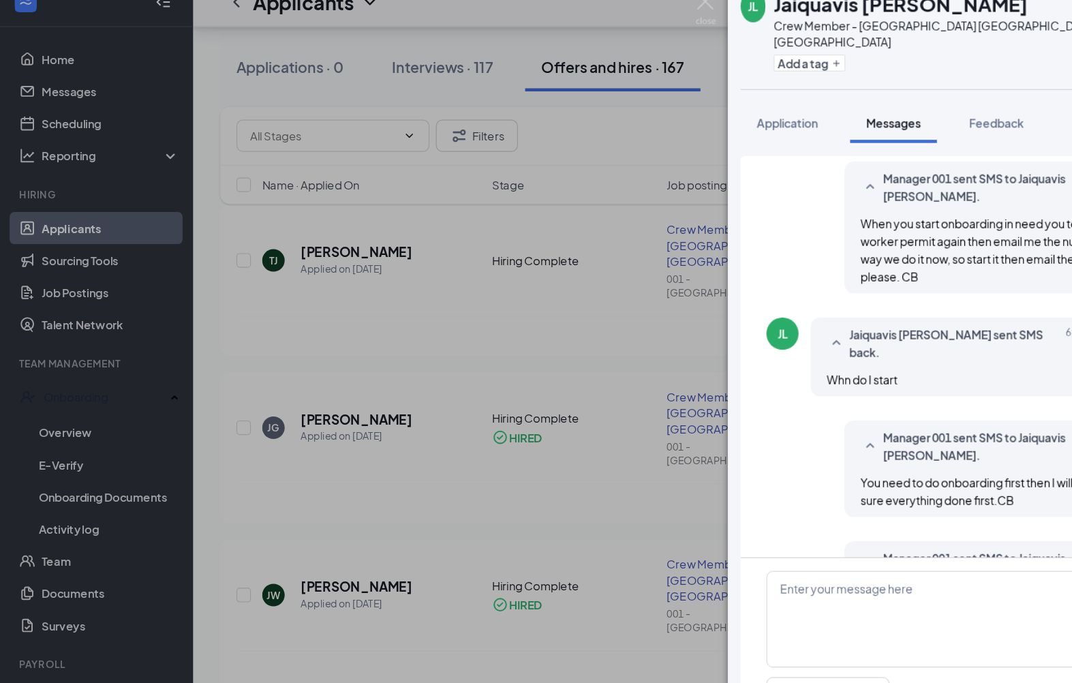
scroll to position [0, 0]
click at [222, 258] on div "JL Jaiquavis [PERSON_NAME] Crew Member - [GEOGRAPHIC_DATA] [GEOGRAPHIC_DATA] at…" at bounding box center [536, 341] width 1072 height 683
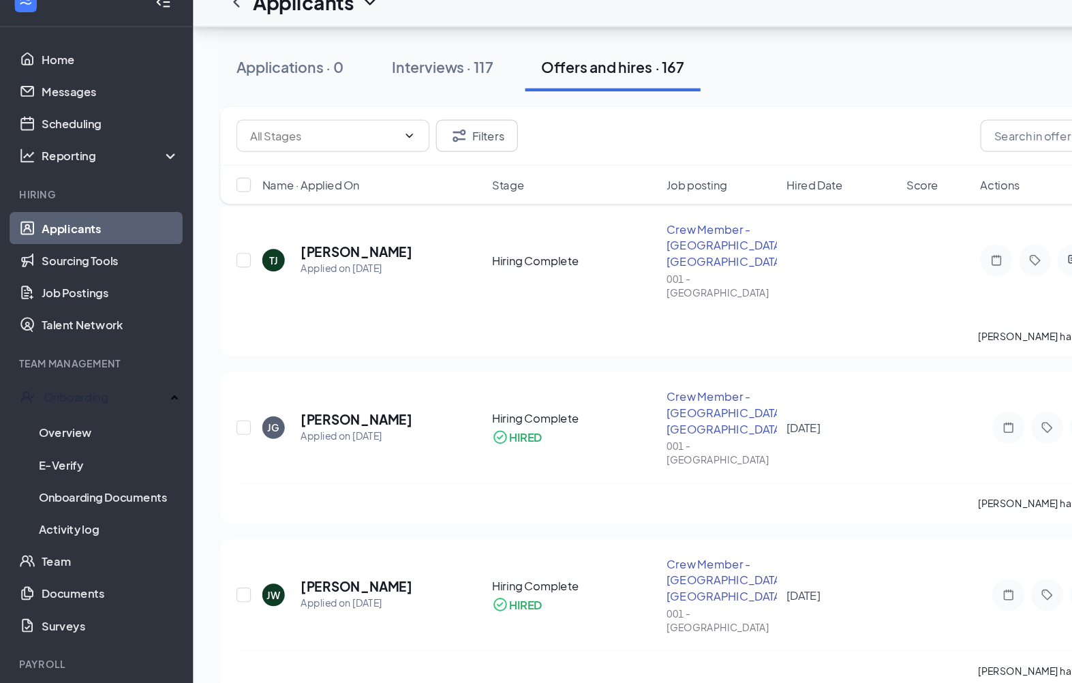
click at [97, 349] on div "Onboarding" at bounding box center [89, 356] width 104 height 14
click at [108, 349] on div "Onboarding" at bounding box center [87, 356] width 105 height 14
click at [85, 372] on link "Overview" at bounding box center [92, 385] width 119 height 27
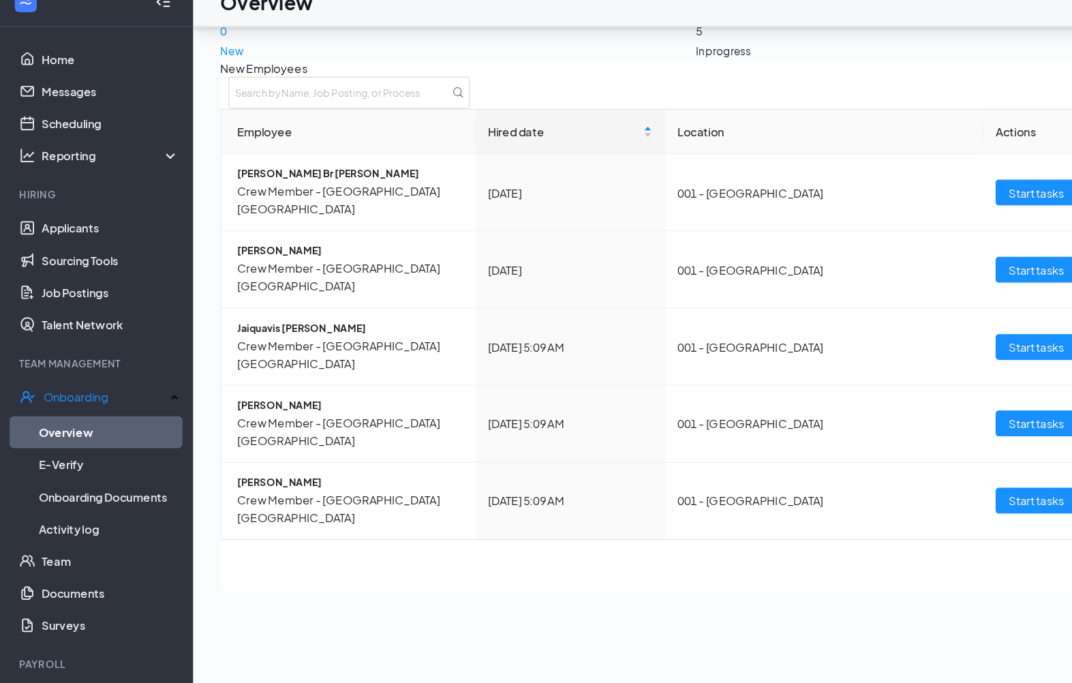
scroll to position [85, 0]
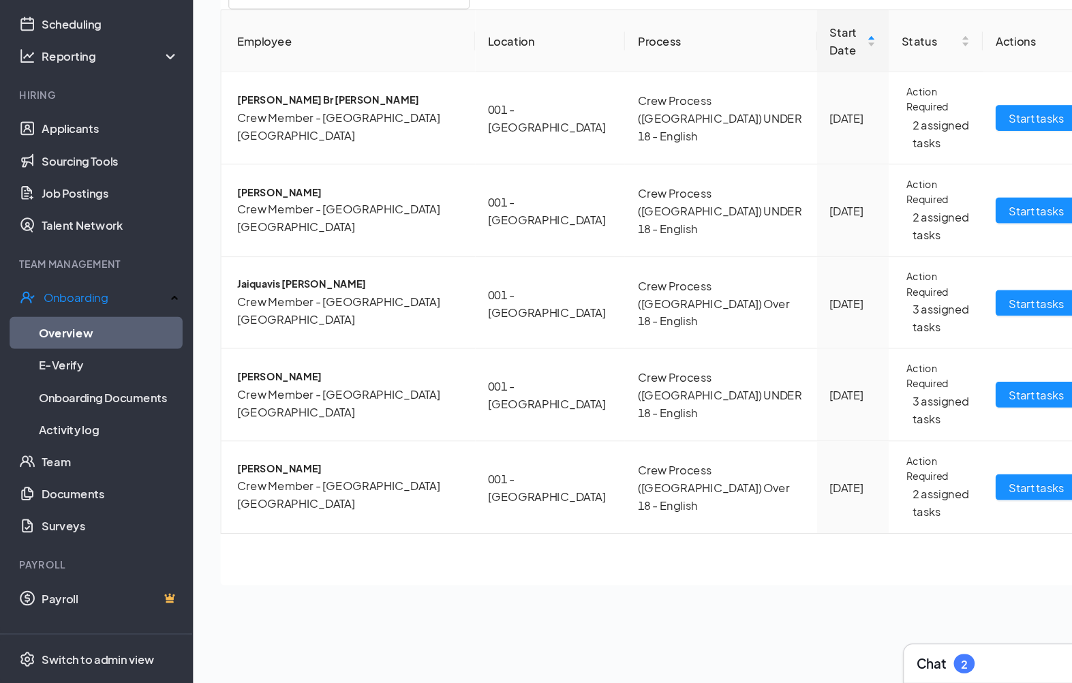
click at [89, 199] on link "Applicants" at bounding box center [93, 212] width 117 height 27
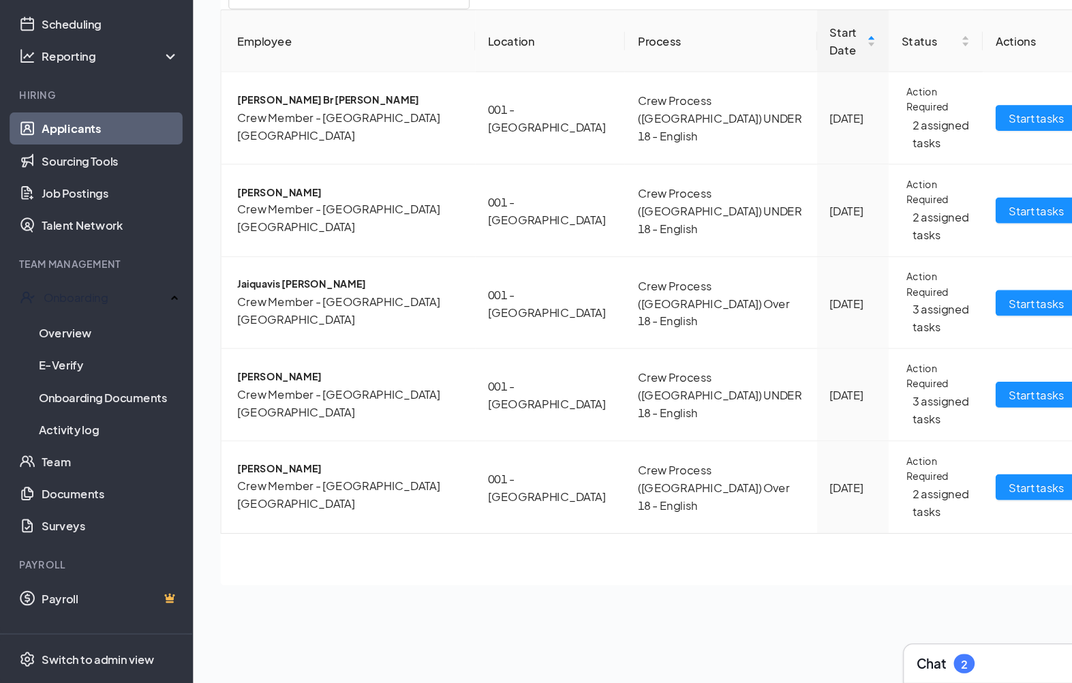
scroll to position [23, 0]
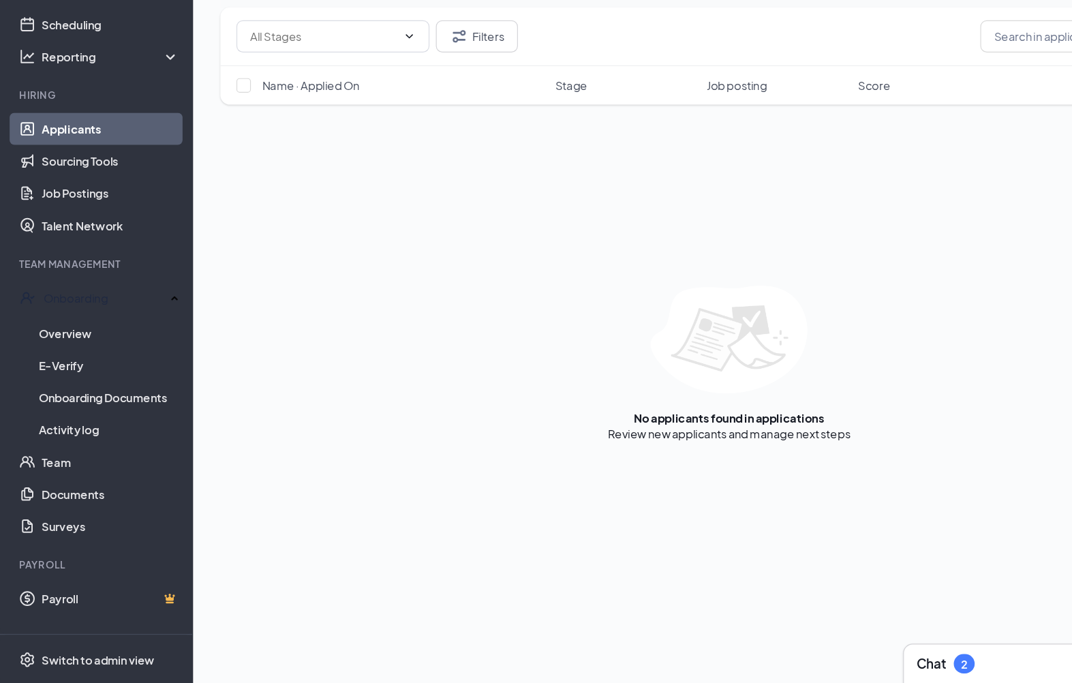
click at [82, 199] on link "Applicants" at bounding box center [93, 212] width 117 height 27
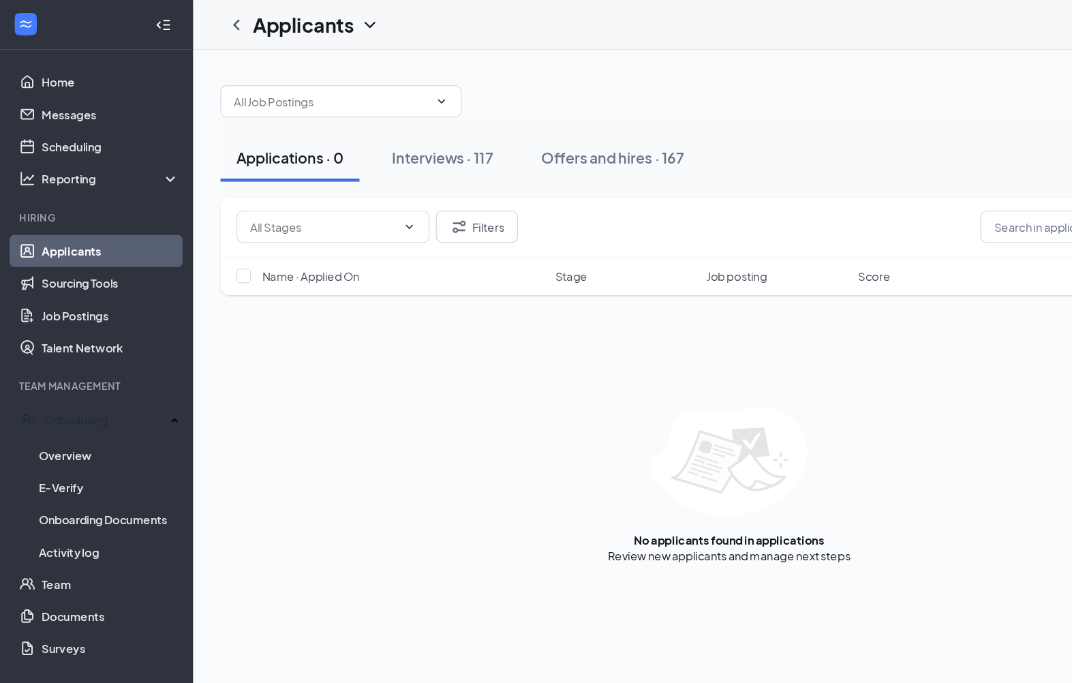
click at [523, 134] on div "Offers and hires · 167" at bounding box center [519, 133] width 121 height 17
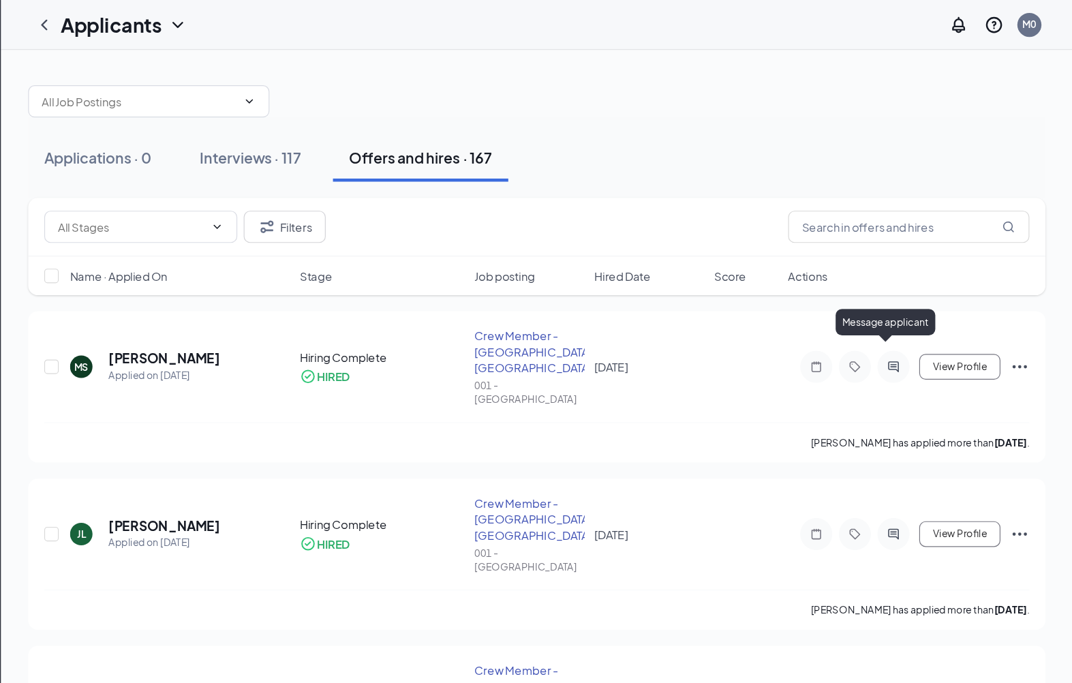
click at [915, 306] on icon "ActiveChat" at bounding box center [919, 310] width 9 height 9
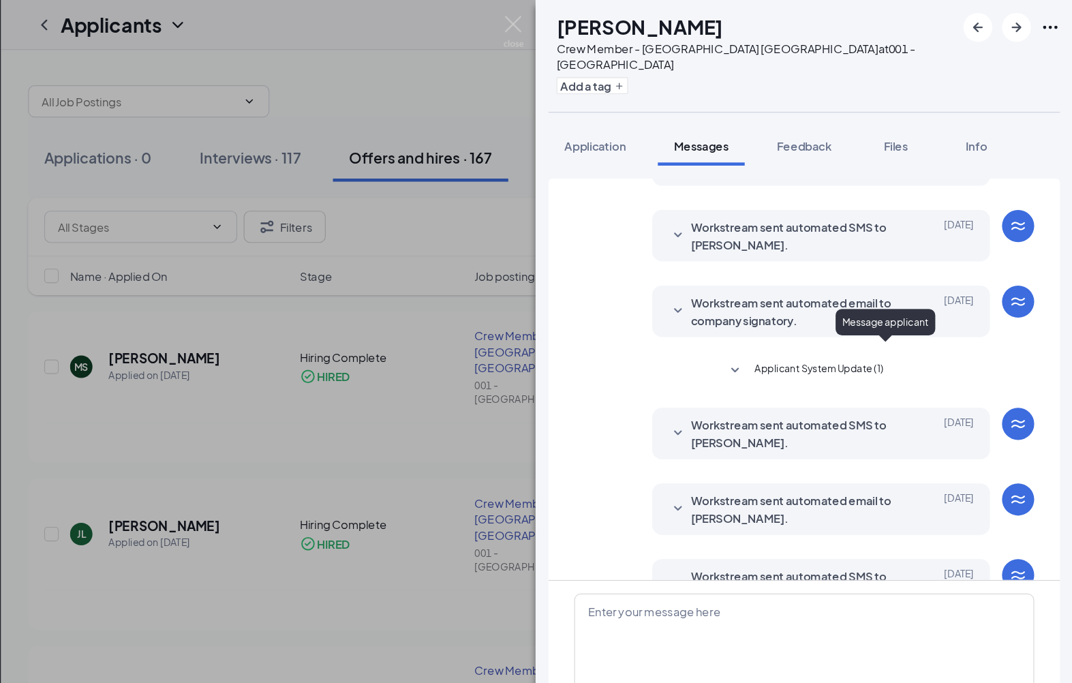
scroll to position [23, 0]
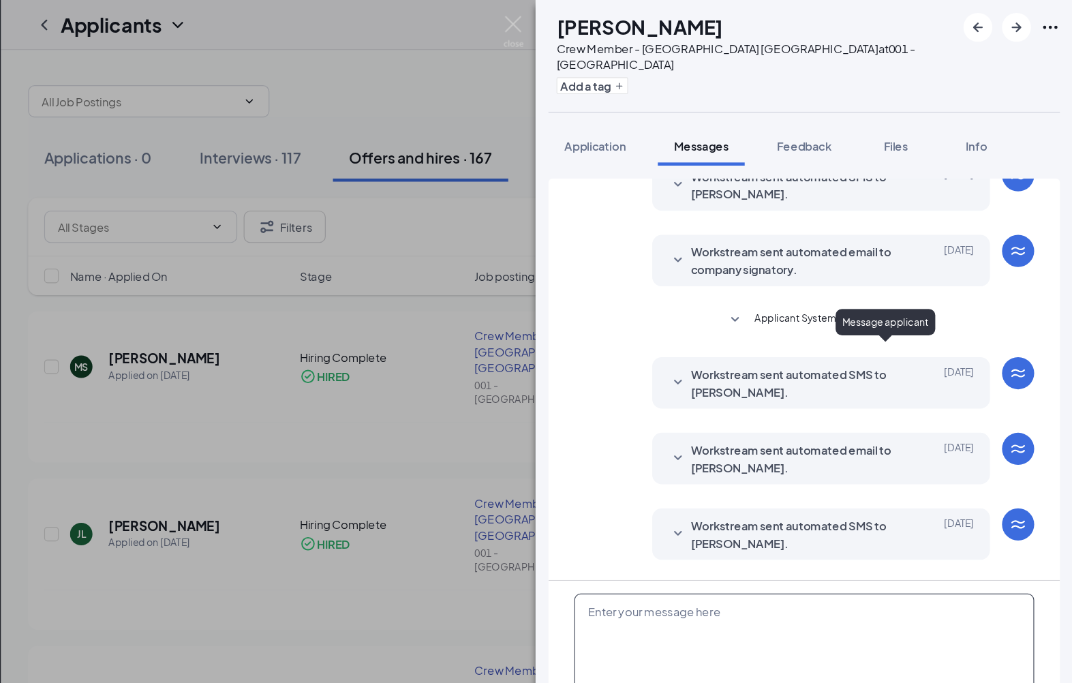
click at [649, 527] on textarea at bounding box center [844, 544] width 390 height 82
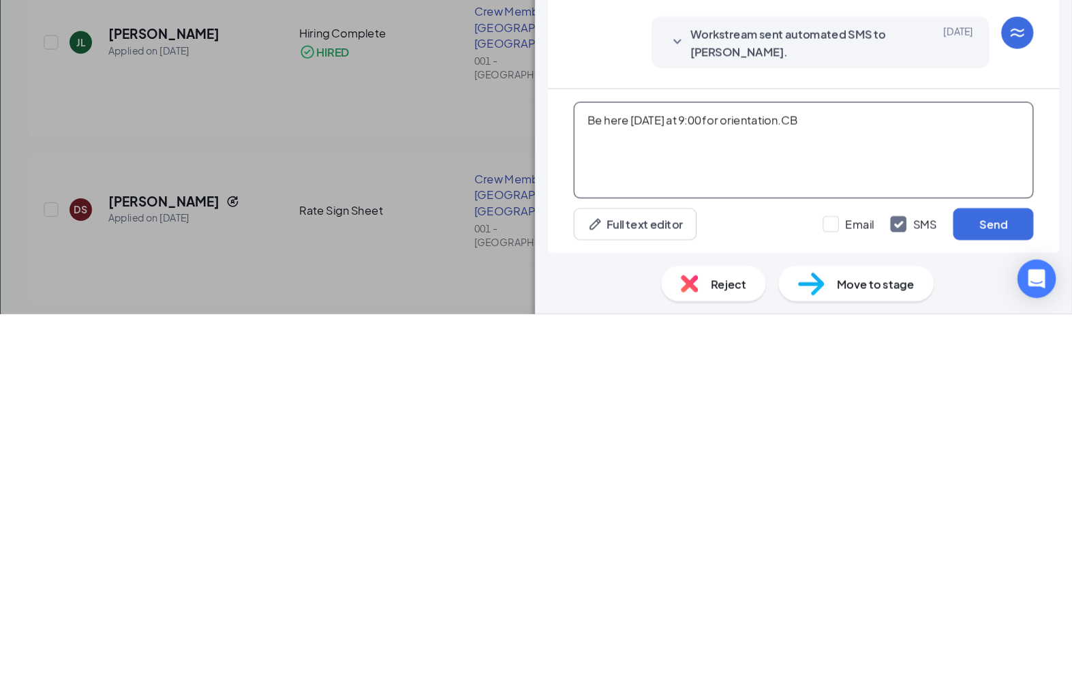
type textarea "Be here [DATE] at 9:00 for orientation.CB"
click at [971, 593] on button "Send" at bounding box center [1005, 606] width 68 height 27
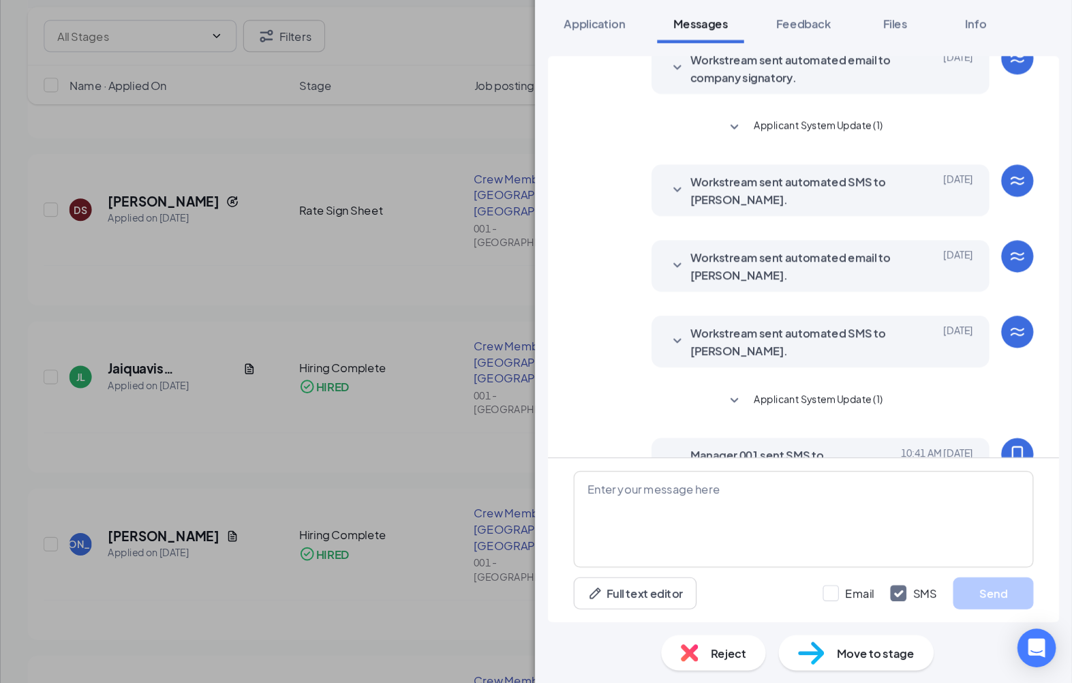
scroll to position [258, 0]
